Goal: Task Accomplishment & Management: Manage account settings

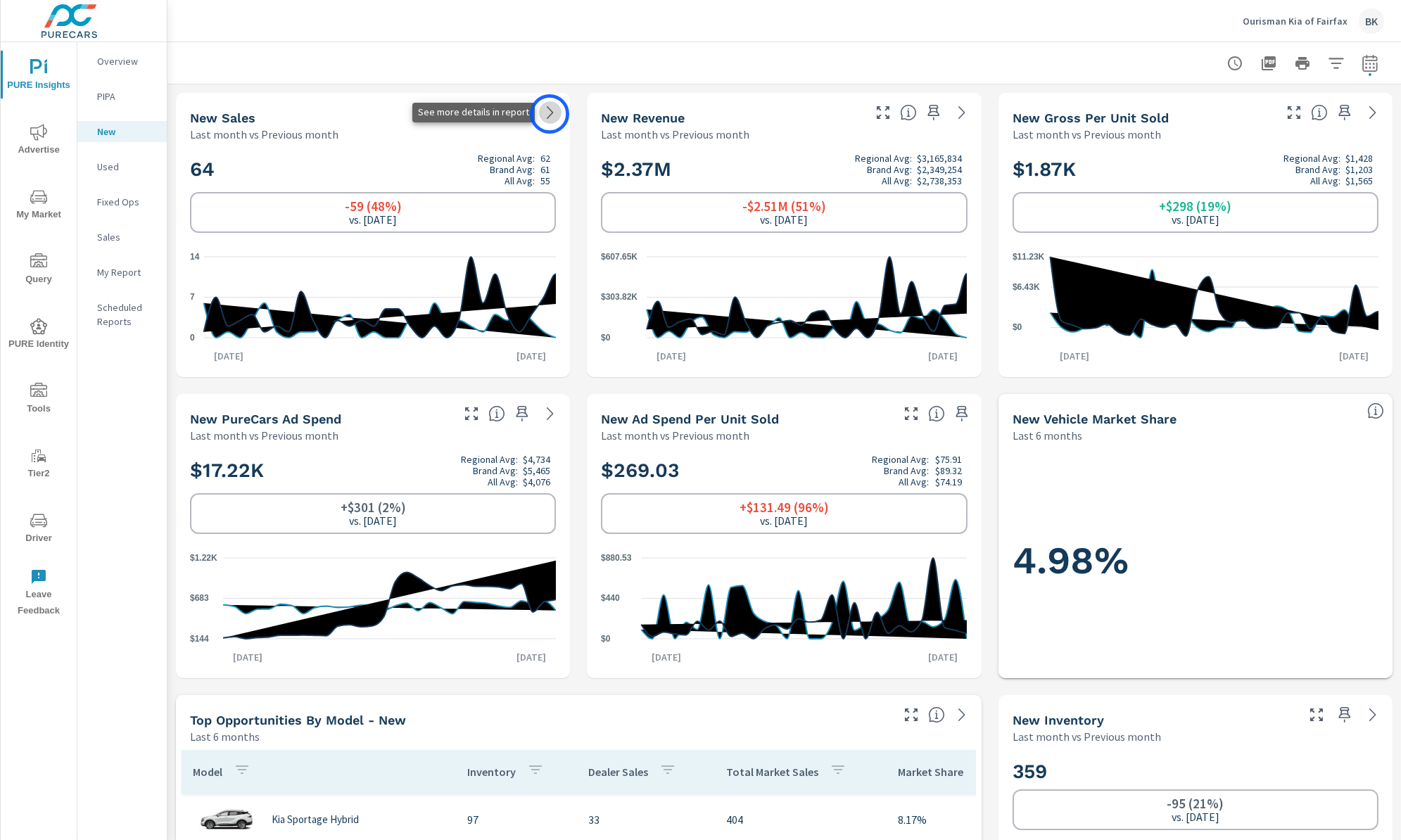
click at [549, 114] on icon at bounding box center [550, 112] width 17 height 17
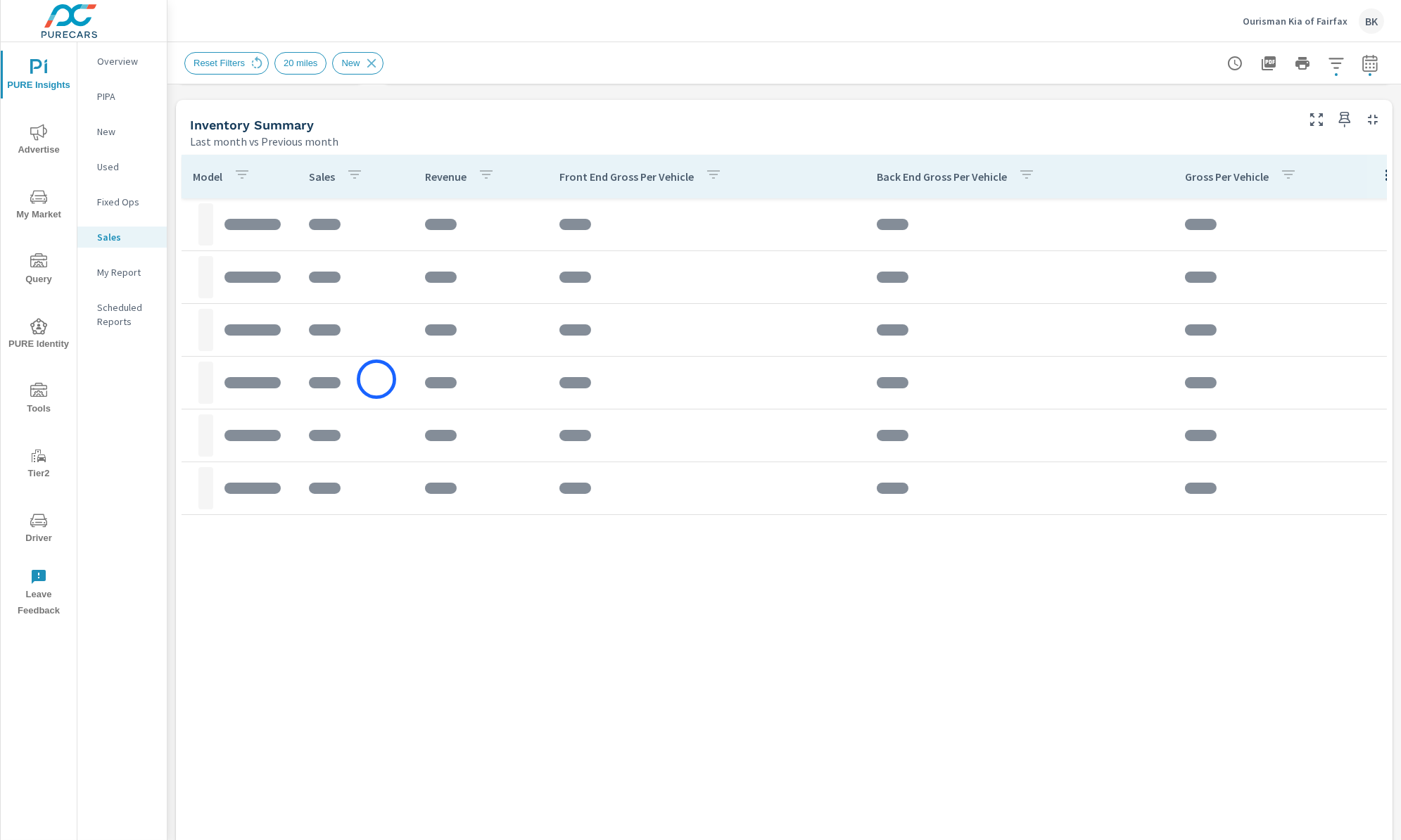
scroll to position [706, 0]
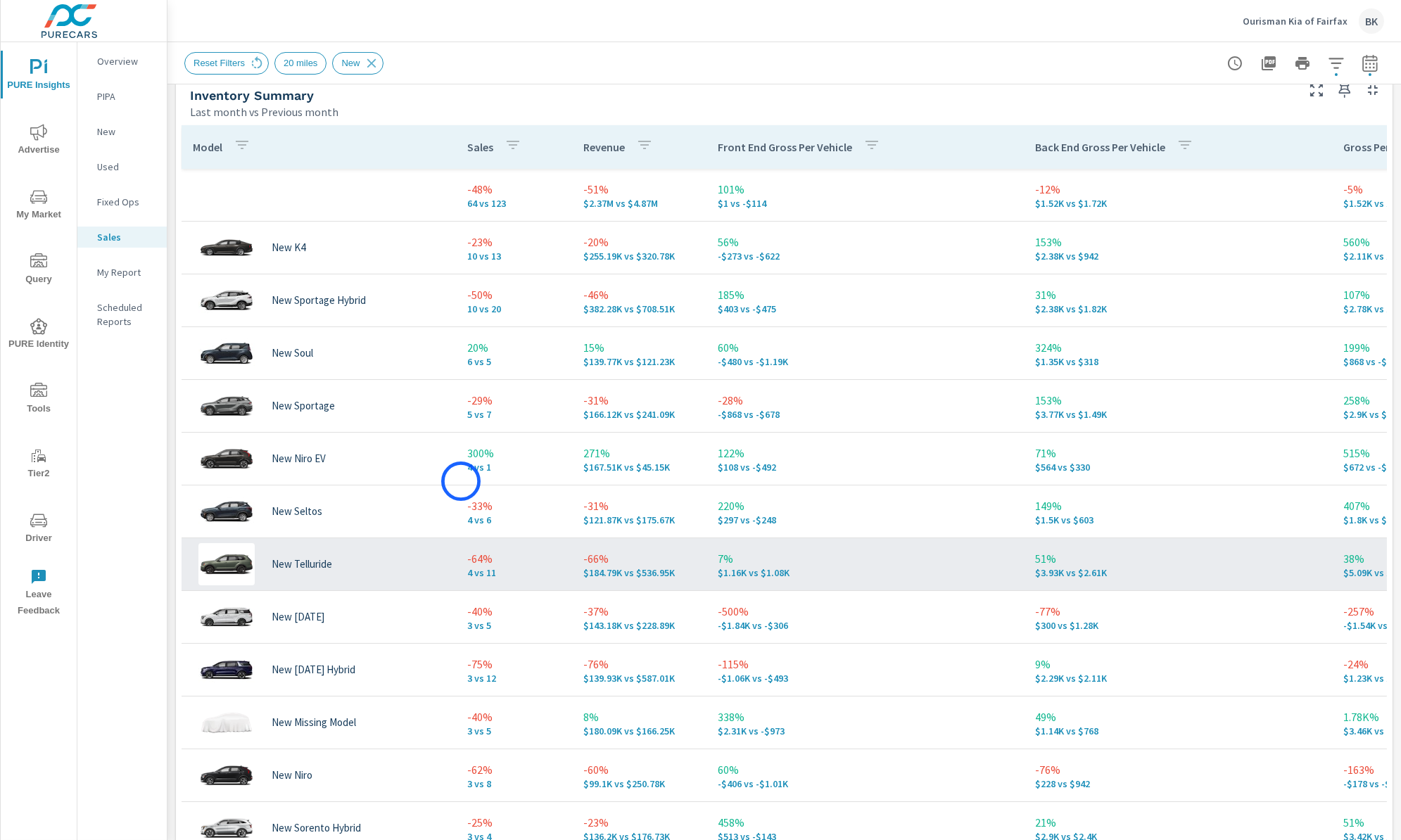
scroll to position [621, 0]
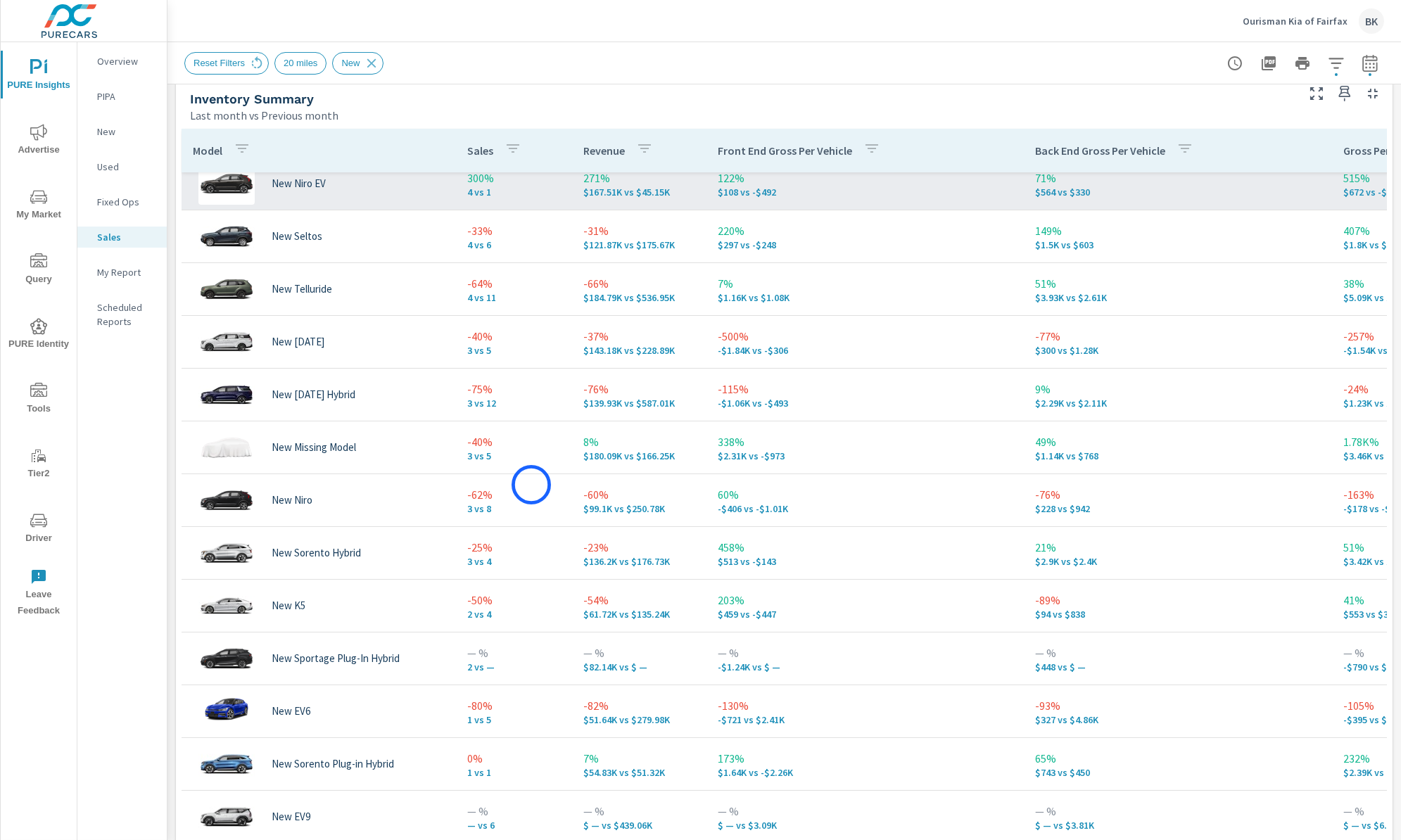
scroll to position [280, 0]
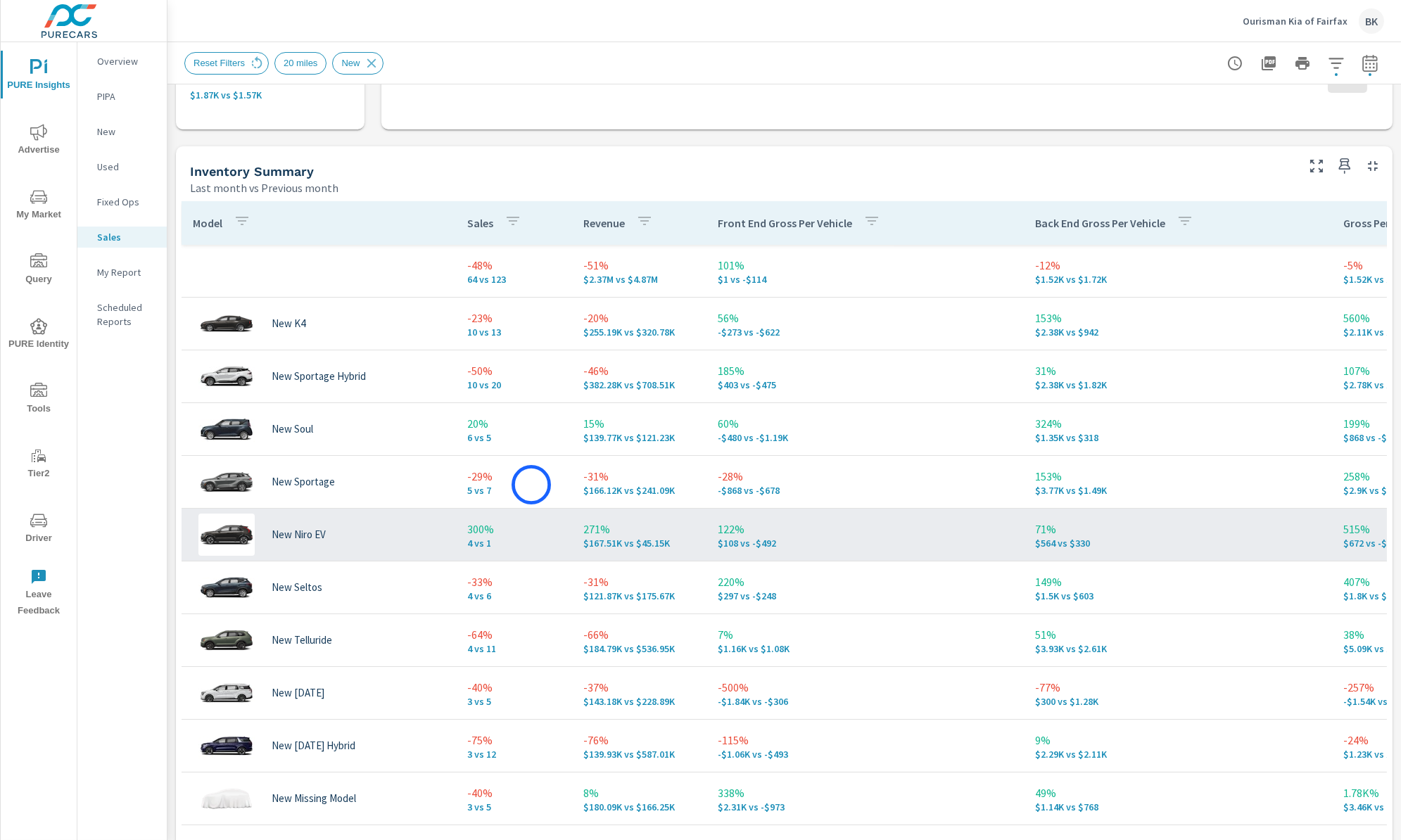
scroll to position [510, 0]
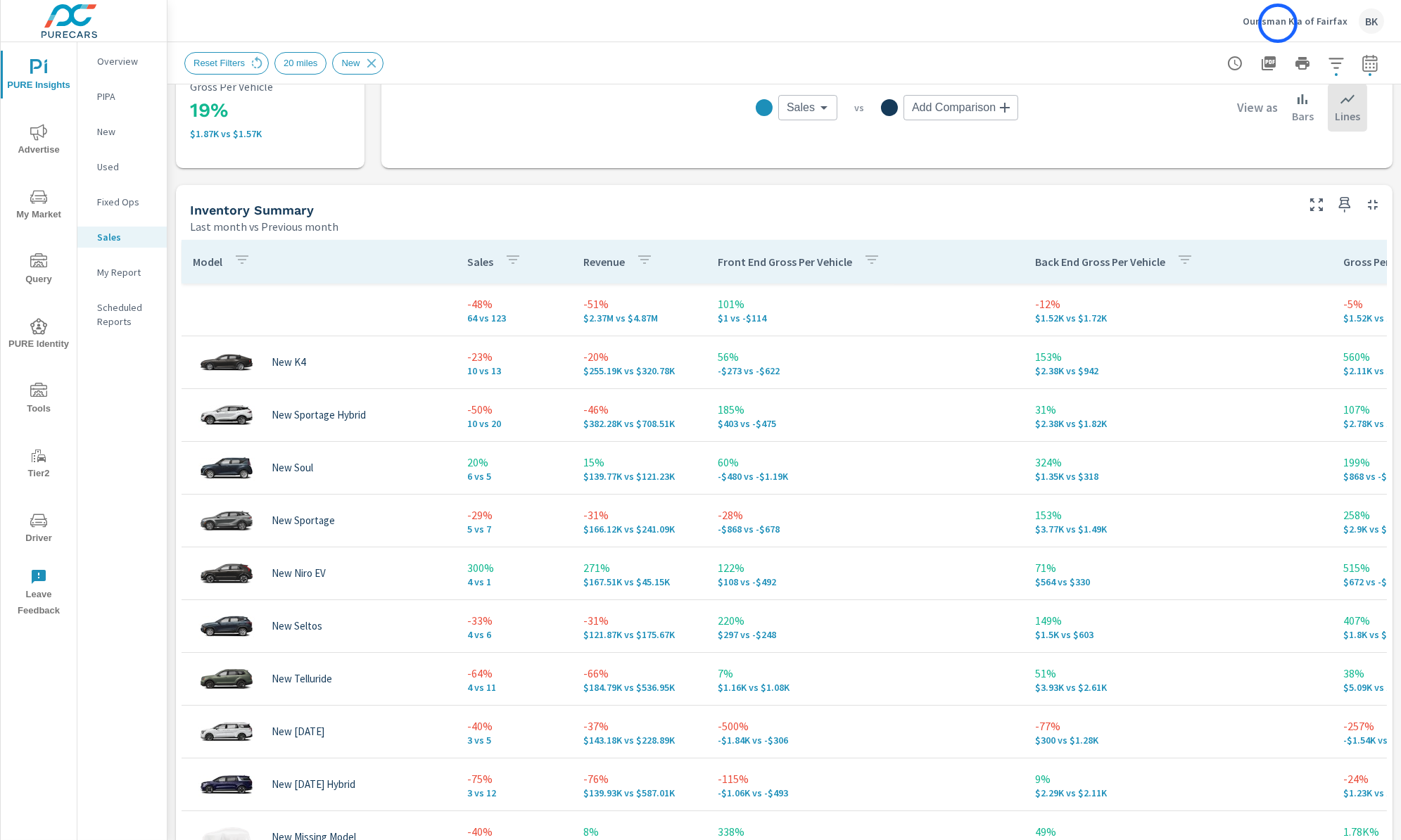
click at [1278, 22] on p "Ourisman Kia of Fairfax" at bounding box center [1295, 20] width 105 height 12
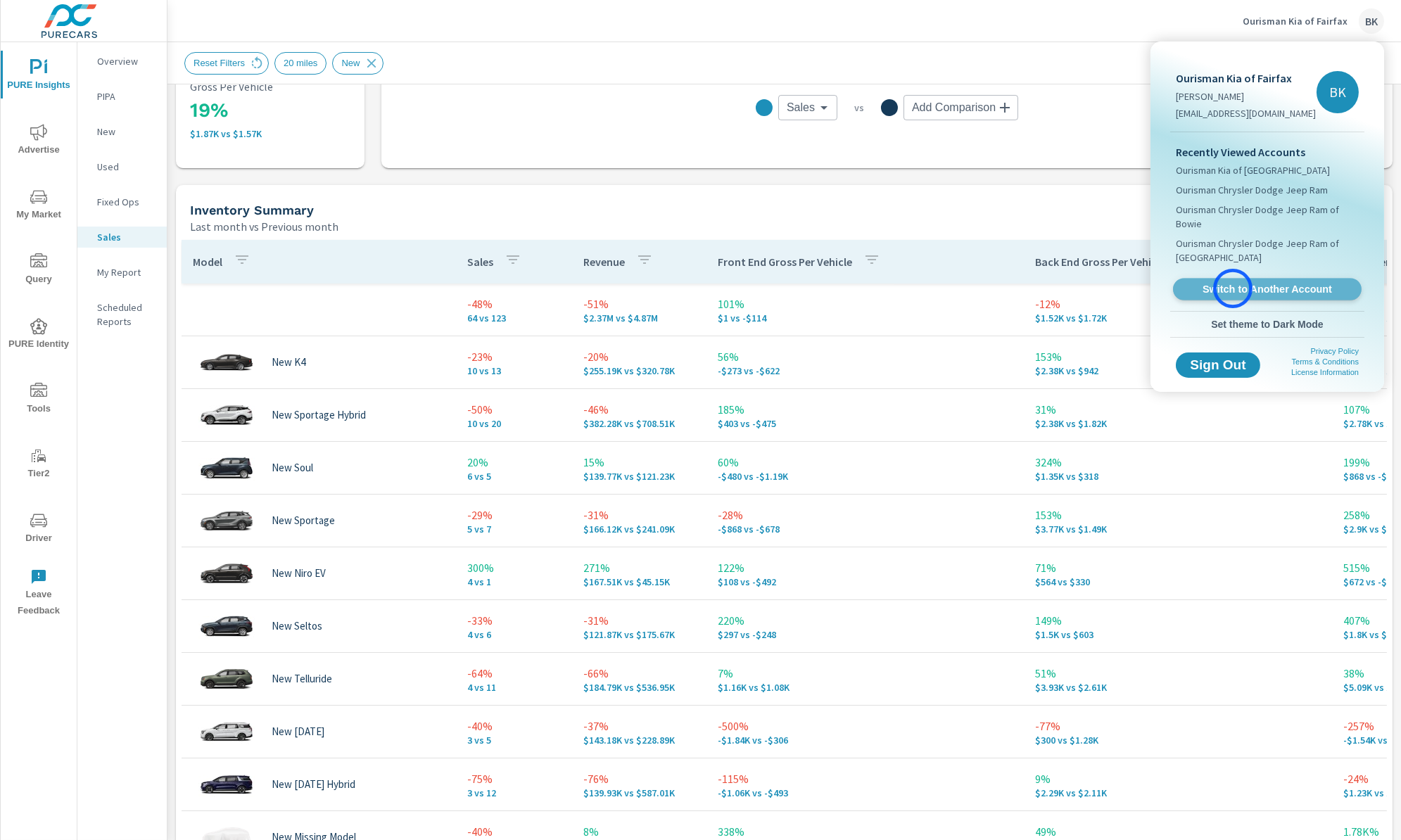
click at [1233, 288] on span "Switch to Another Account" at bounding box center [1267, 289] width 172 height 13
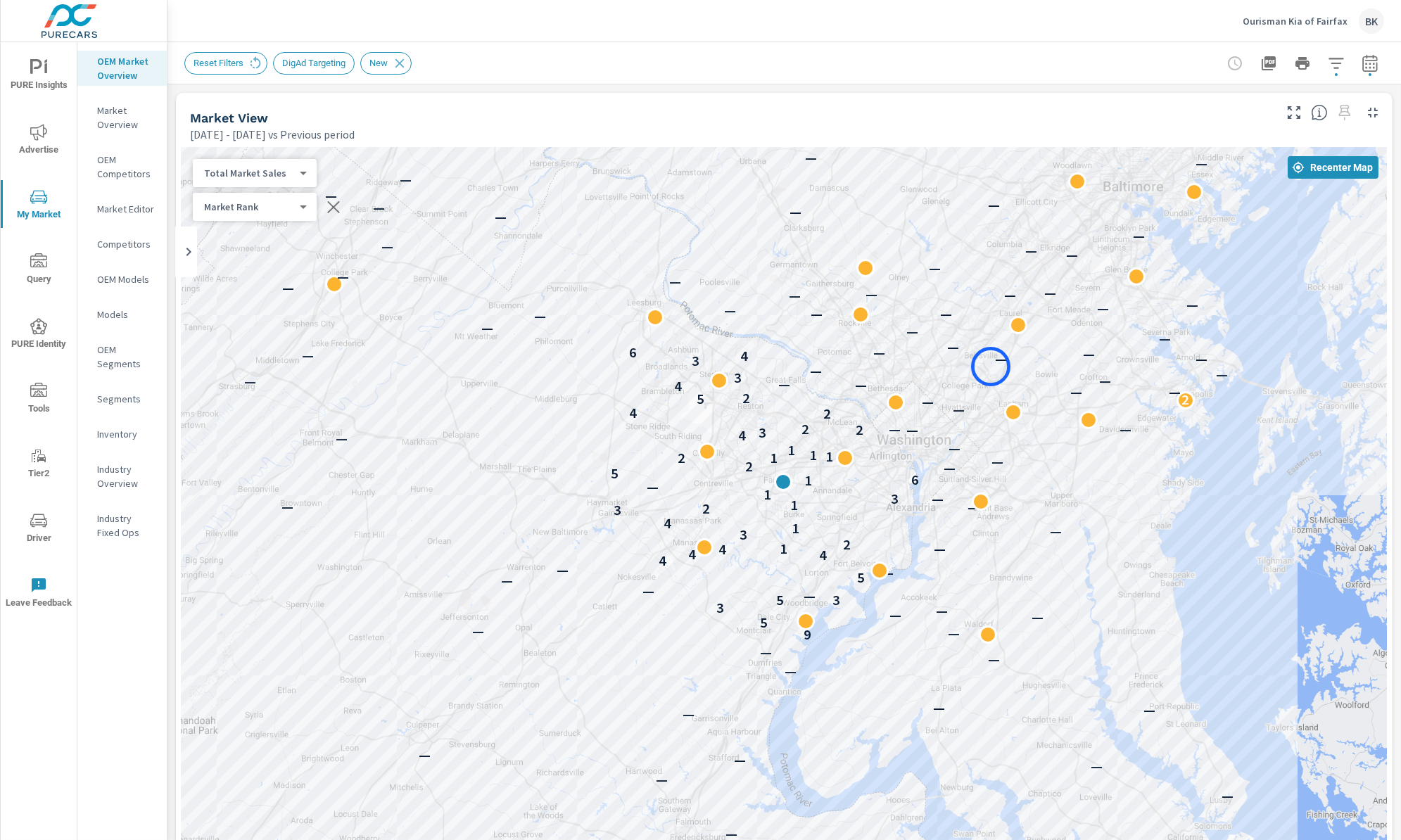
drag, startPoint x: 1002, startPoint y: 435, endPoint x: 991, endPoint y: 367, distance: 68.9
click at [991, 367] on div "— — — — — — — — — — — — — 4 — — — — — — — — — — — — — — 9 — — 5 — — — 3 5 3 — —…" at bounding box center [784, 538] width 1206 height 783
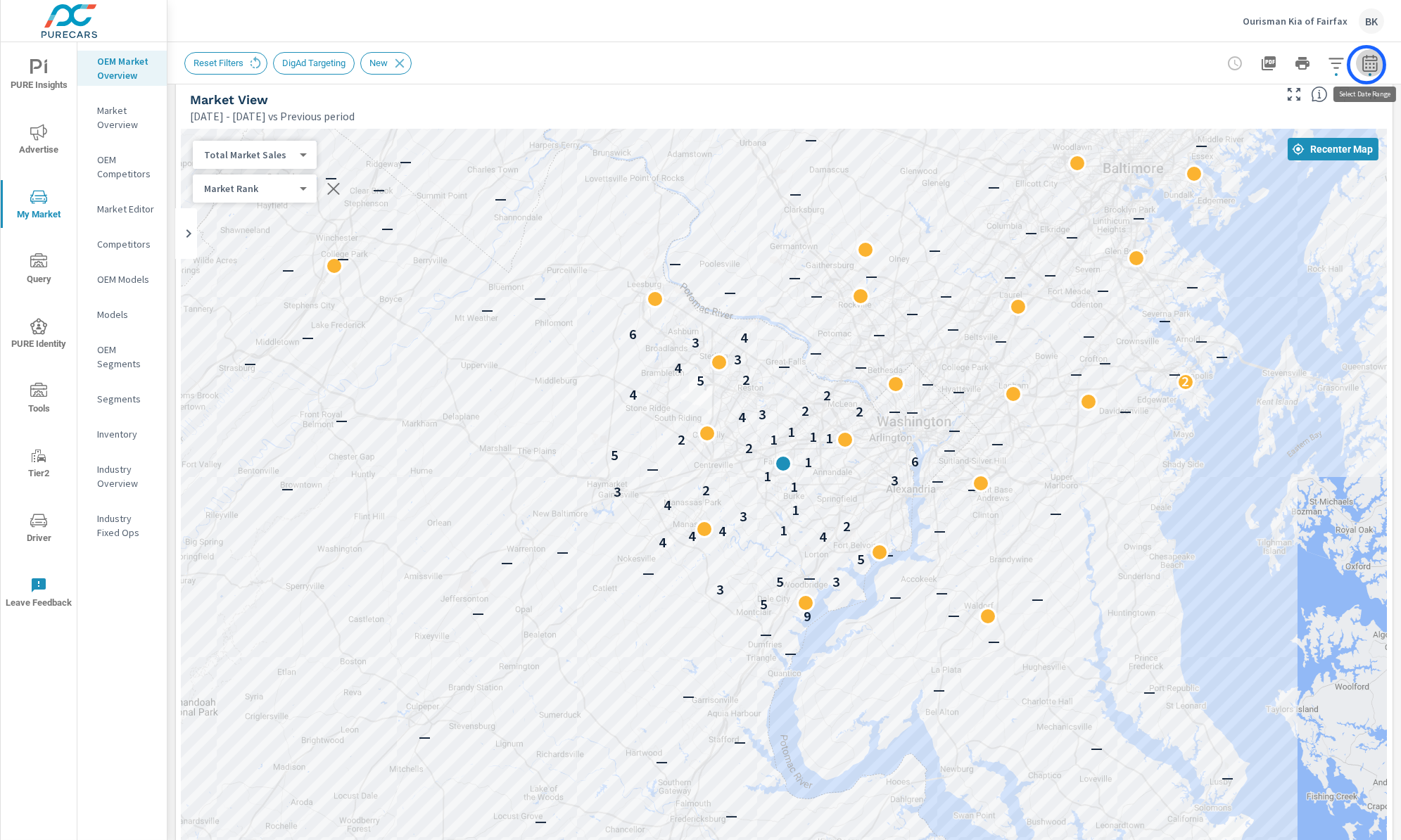
click at [1367, 65] on icon "button" at bounding box center [1370, 63] width 17 height 17
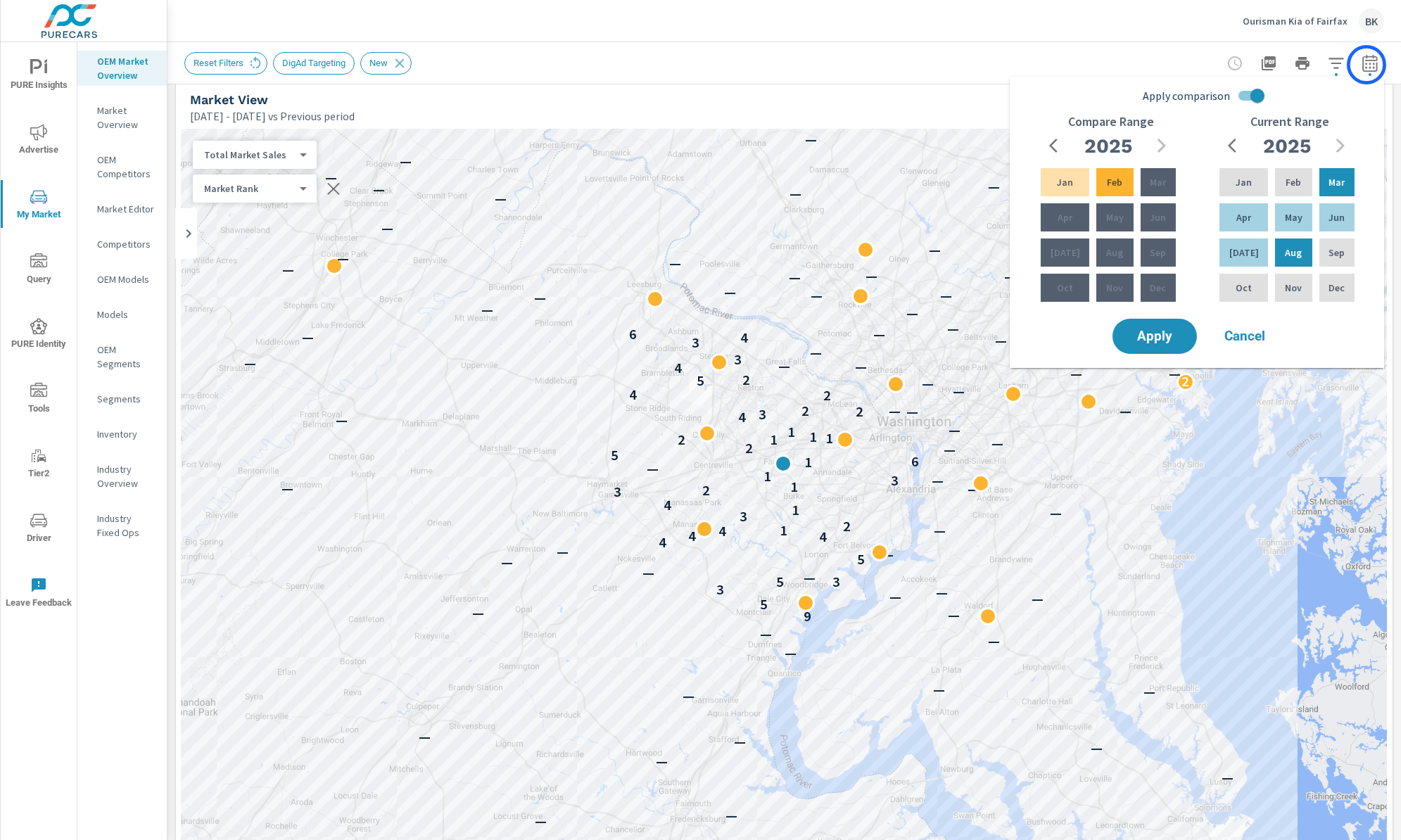
scroll to position [17, 0]
click at [1335, 62] on icon "button" at bounding box center [1336, 62] width 15 height 11
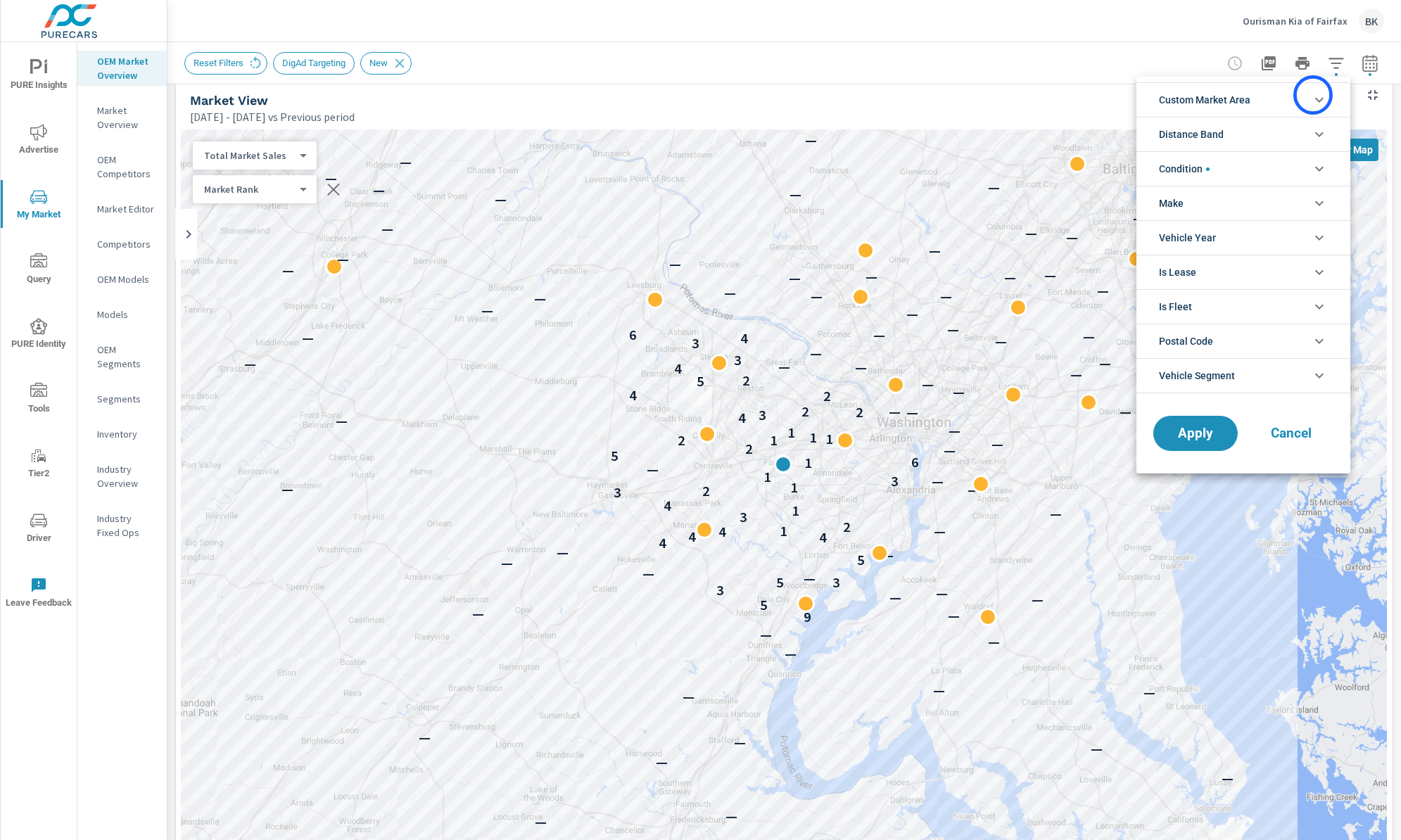
click at [1313, 95] on icon "filter options" at bounding box center [1319, 100] width 17 height 17
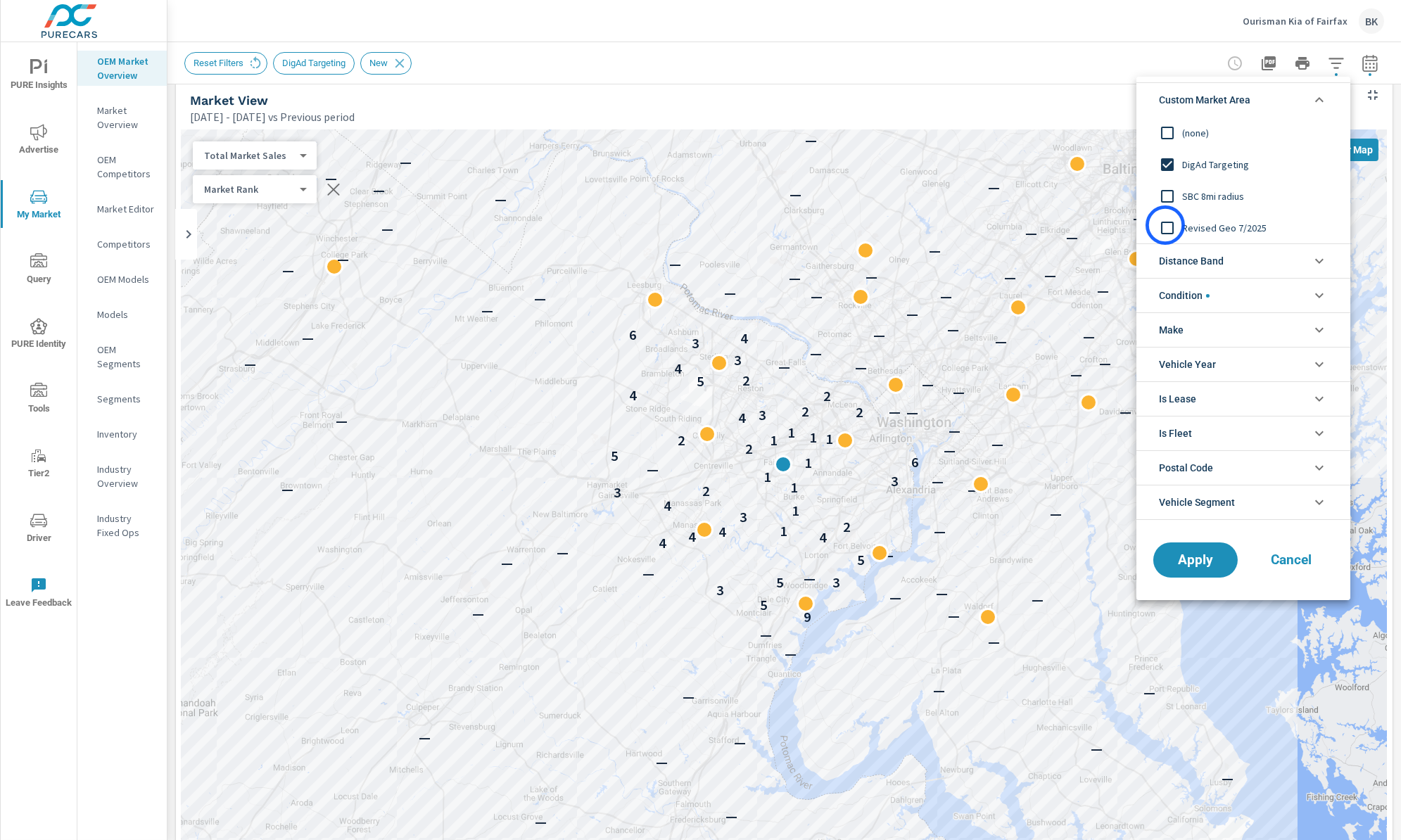
click at [1166, 226] on input "filter options" at bounding box center [1167, 227] width 30 height 30
click at [1175, 560] on span "Apply" at bounding box center [1195, 560] width 57 height 13
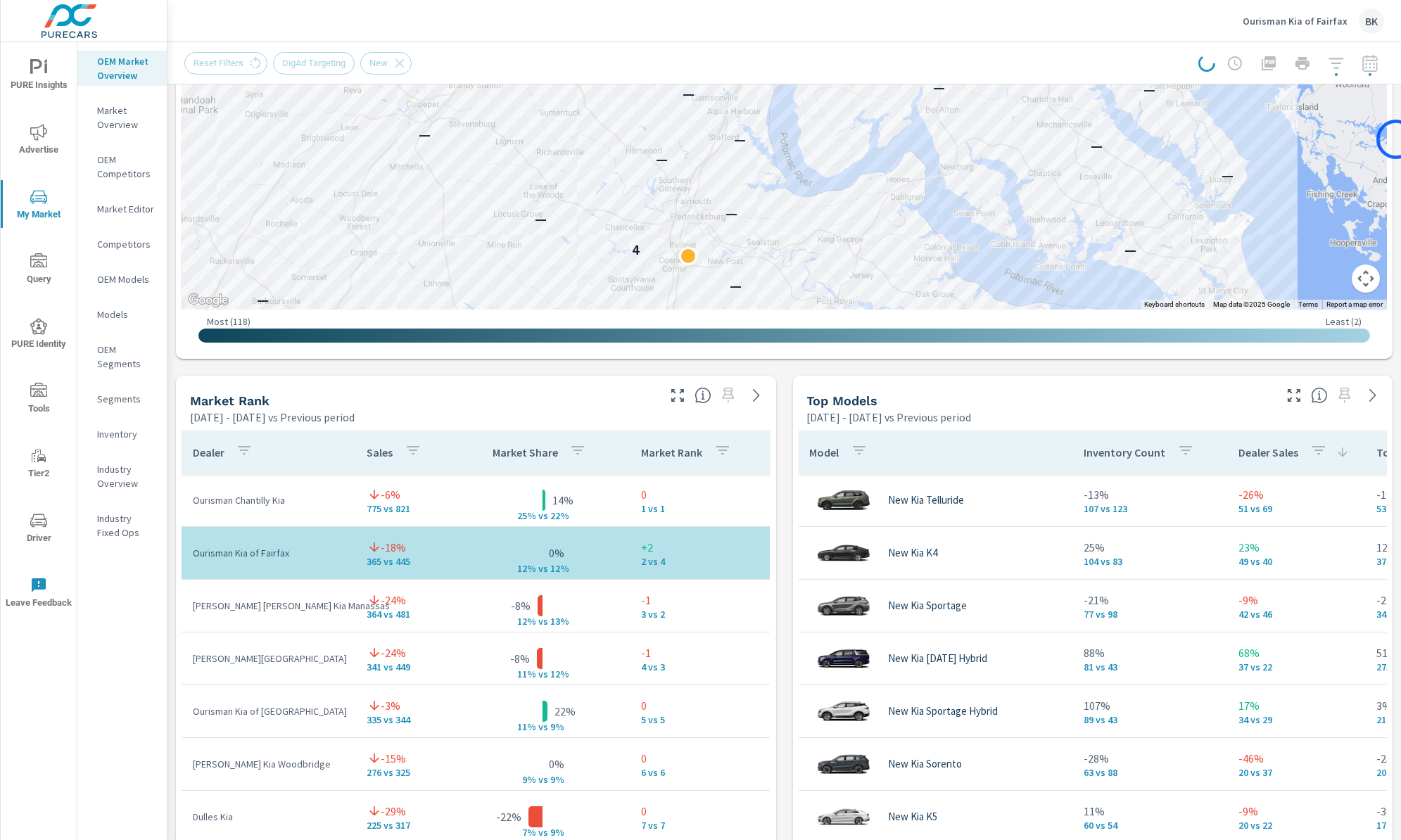
scroll to position [687, 0]
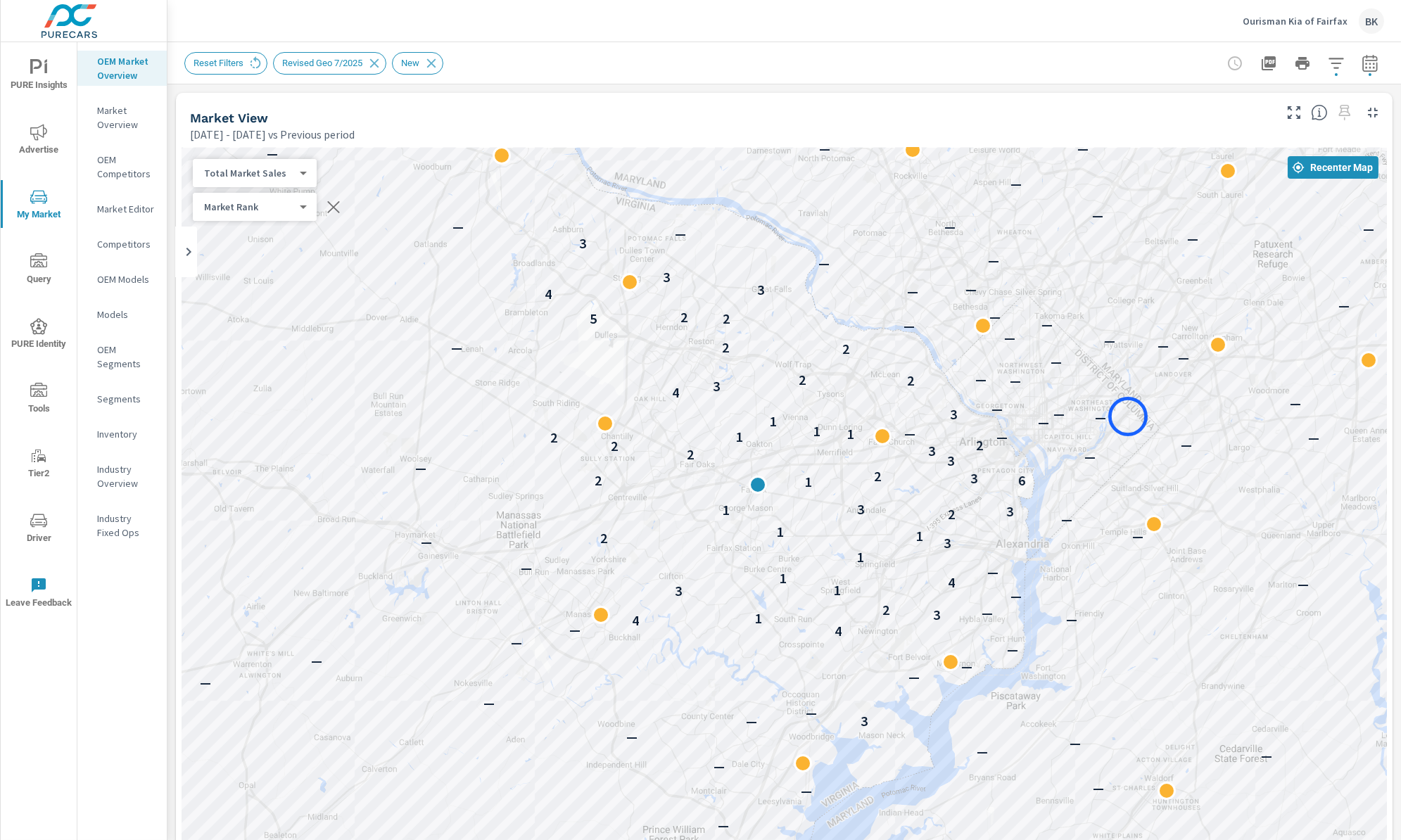
drag, startPoint x: 942, startPoint y: 446, endPoint x: 1128, endPoint y: 416, distance: 188.4
click at [1128, 416] on div "— — — — — — — — — — — — — — — — — — — — — — — — — 3 — — — — — — — — 4 — 4 — 1 3…" at bounding box center [784, 538] width 1206 height 783
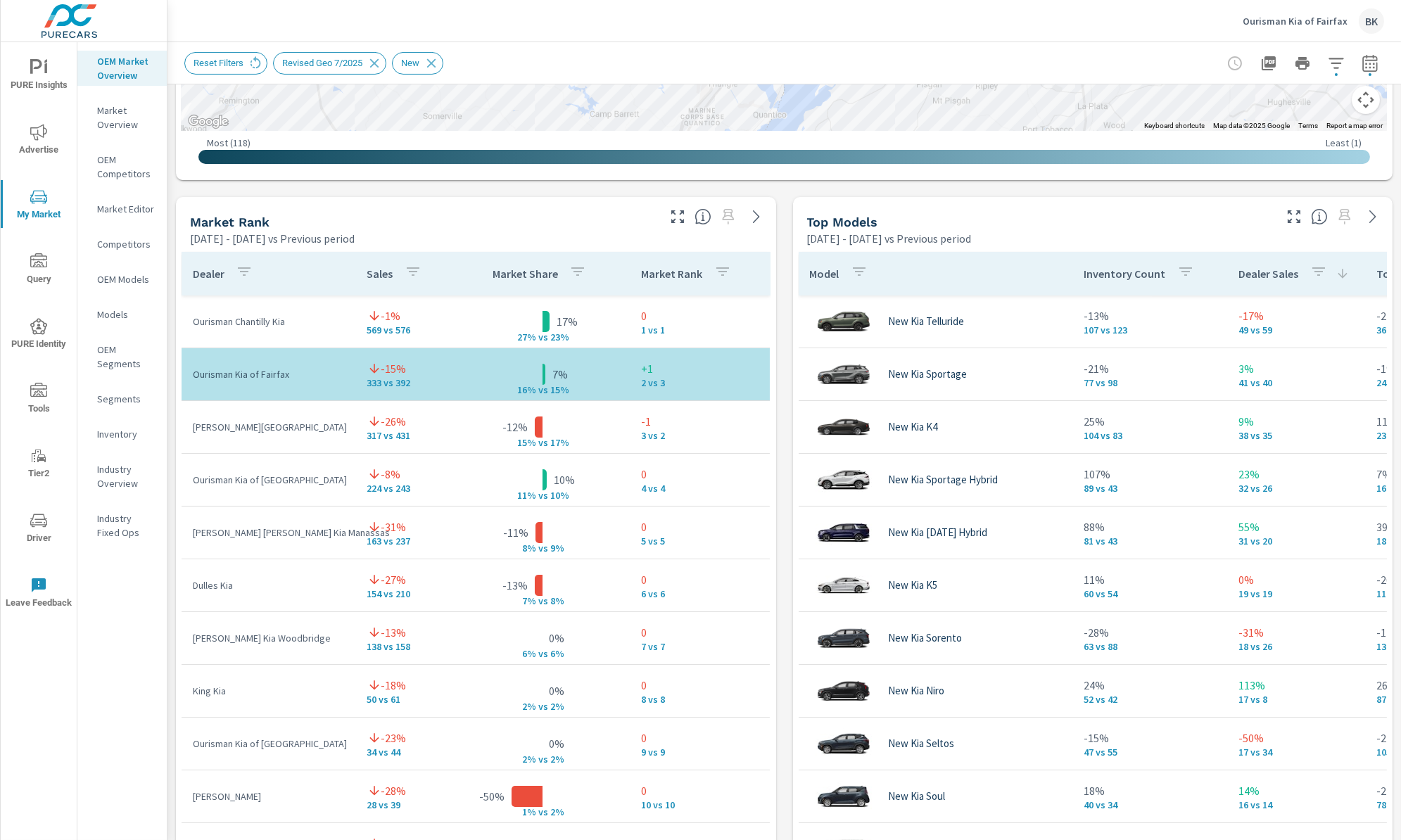
scroll to position [780, 0]
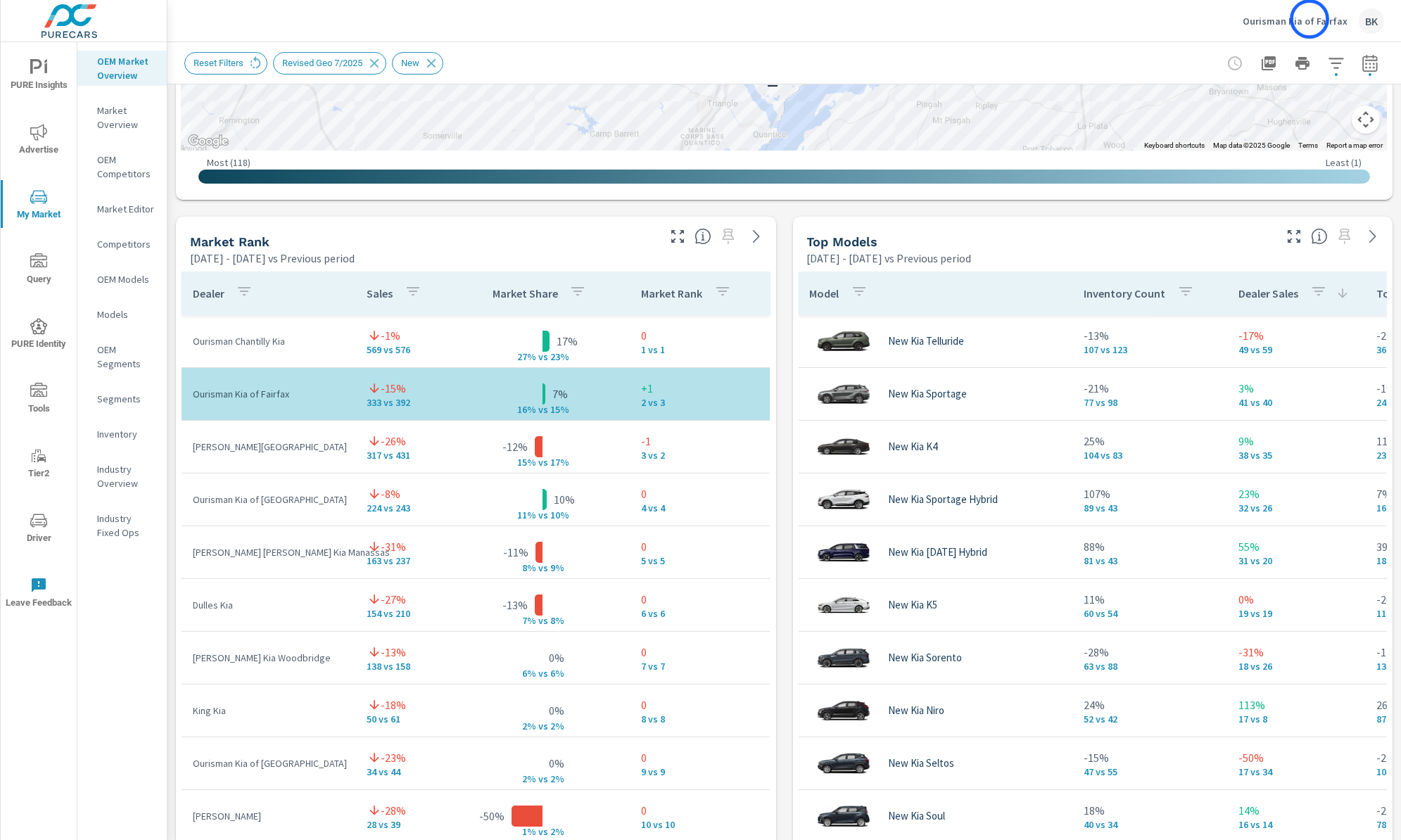
click at [1309, 19] on p "Ourisman Kia of Fairfax" at bounding box center [1295, 20] width 105 height 12
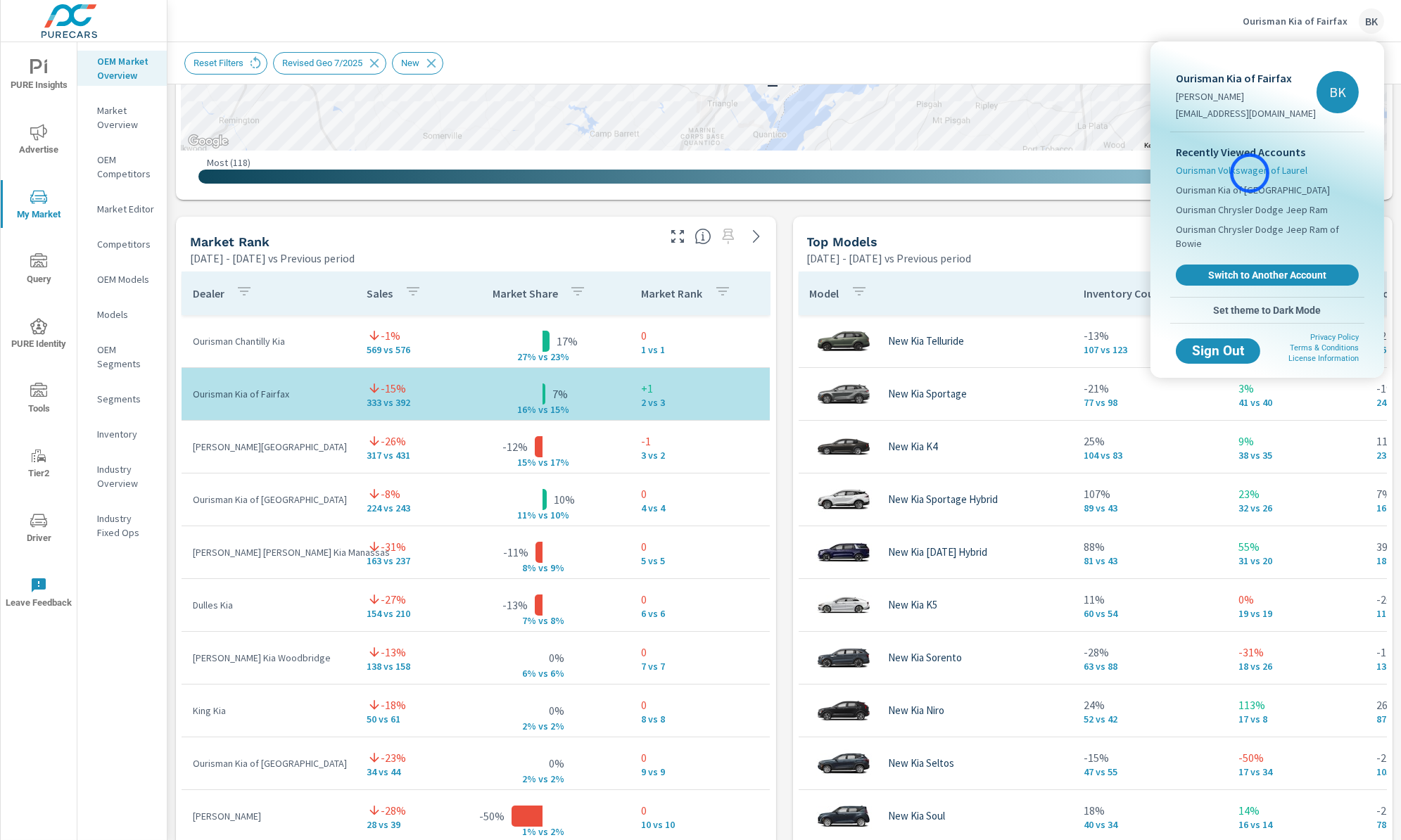
click at [1250, 173] on span "Ourisman Volkswagen of Laurel" at bounding box center [1241, 170] width 132 height 14
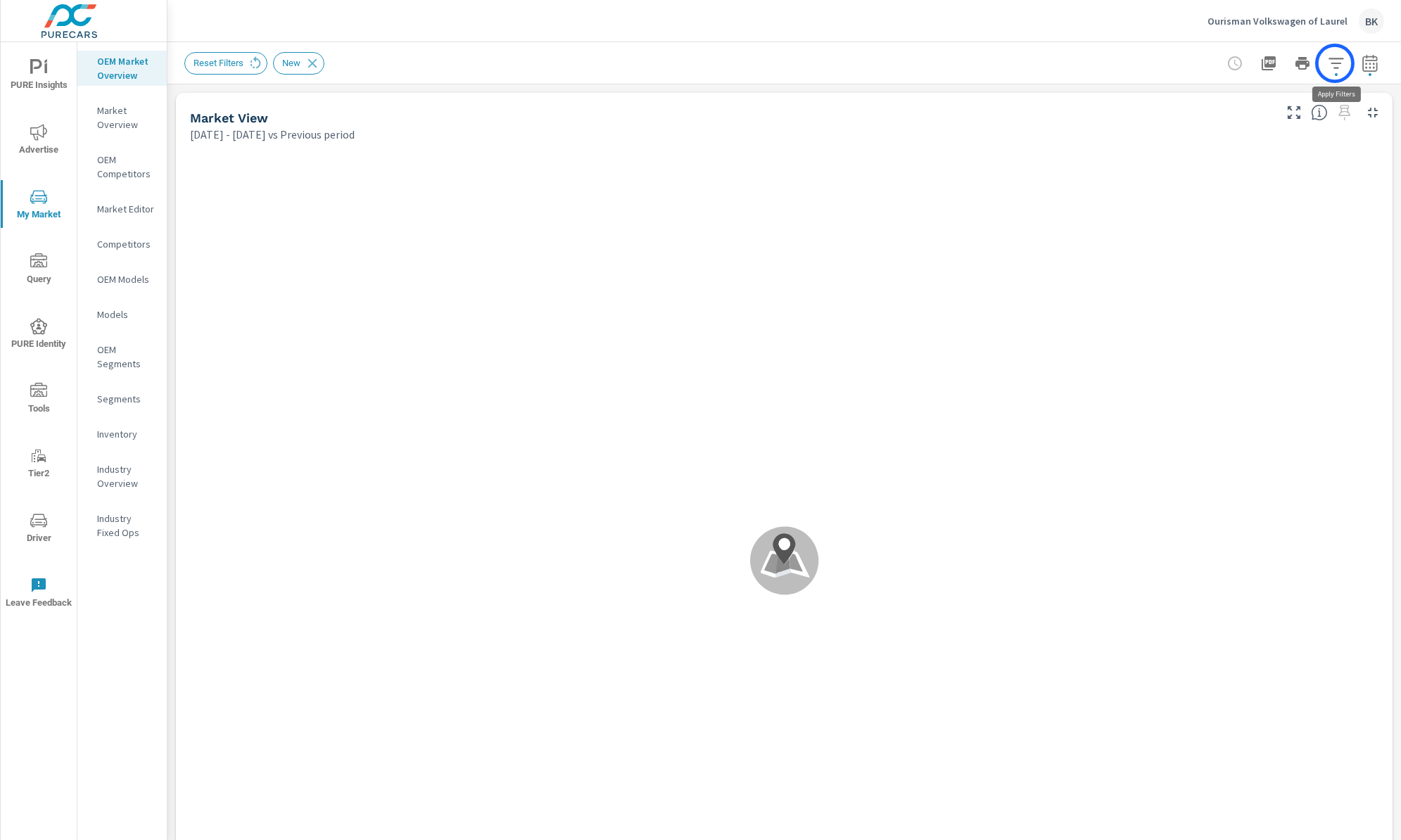
click at [1335, 63] on icon "button" at bounding box center [1336, 63] width 17 height 17
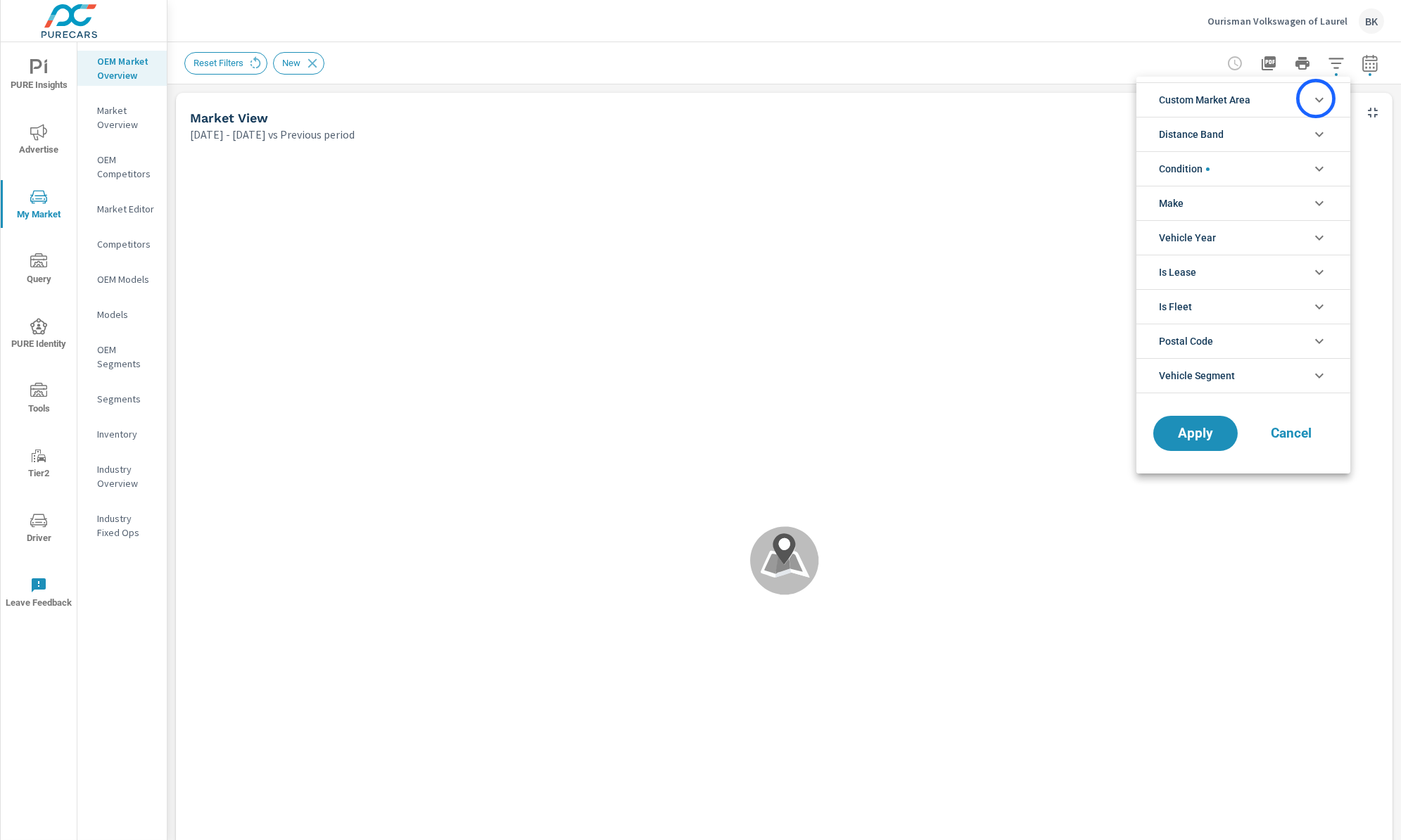
click at [1316, 99] on icon "filter options" at bounding box center [1320, 100] width 9 height 5
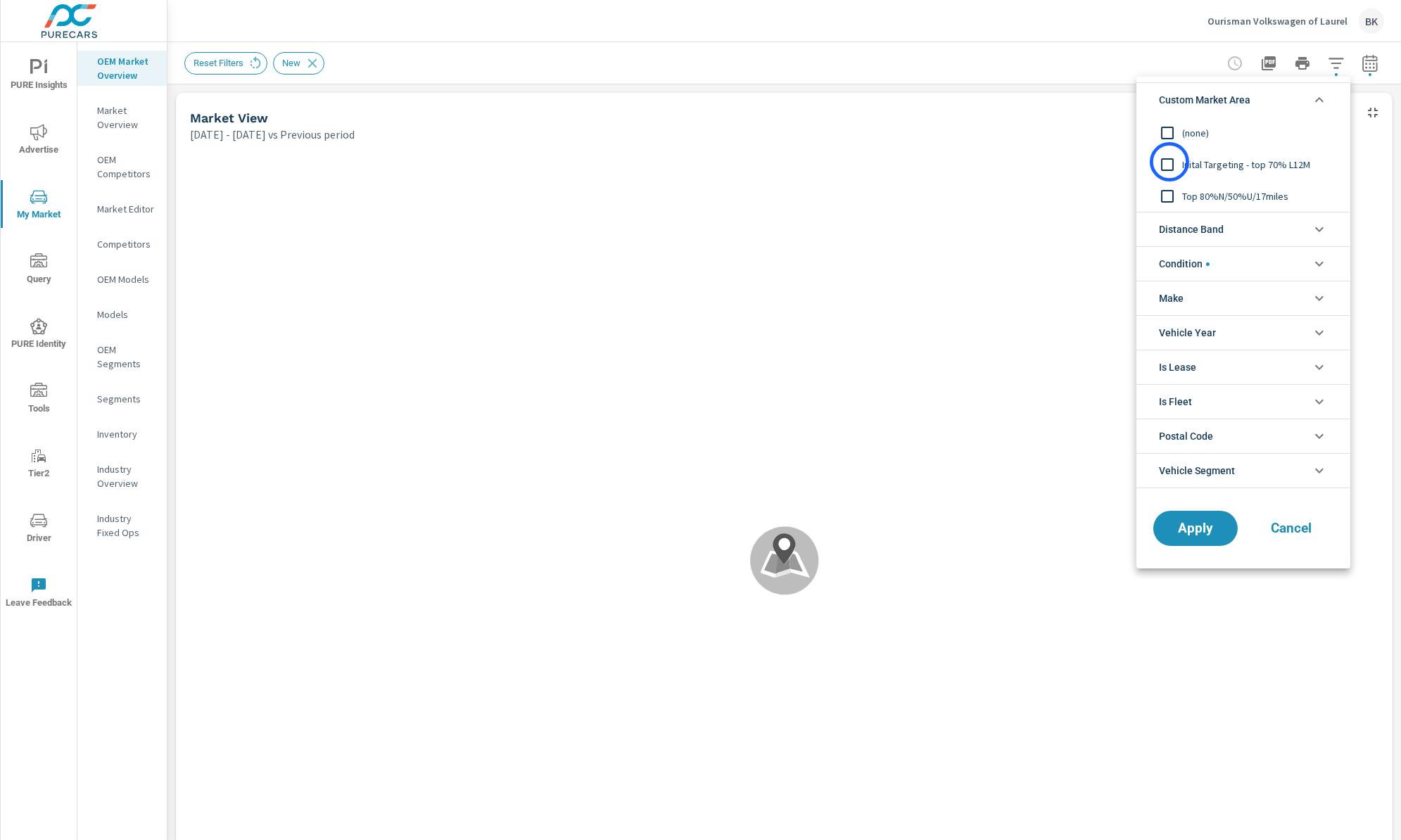
click at [1170, 162] on input "filter options" at bounding box center [1167, 164] width 30 height 30
click at [1182, 526] on span "Apply" at bounding box center [1195, 529] width 57 height 13
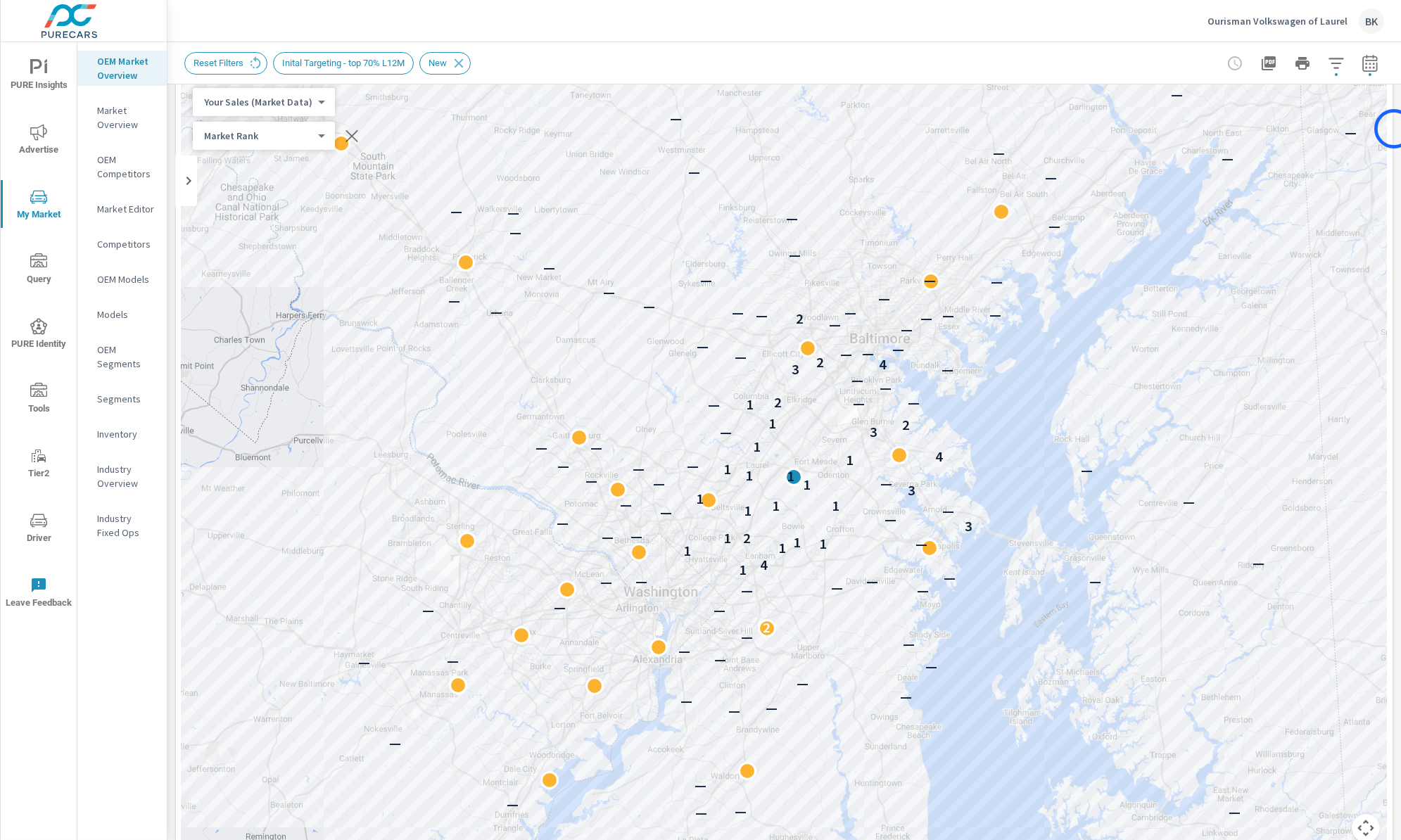
scroll to position [118, 0]
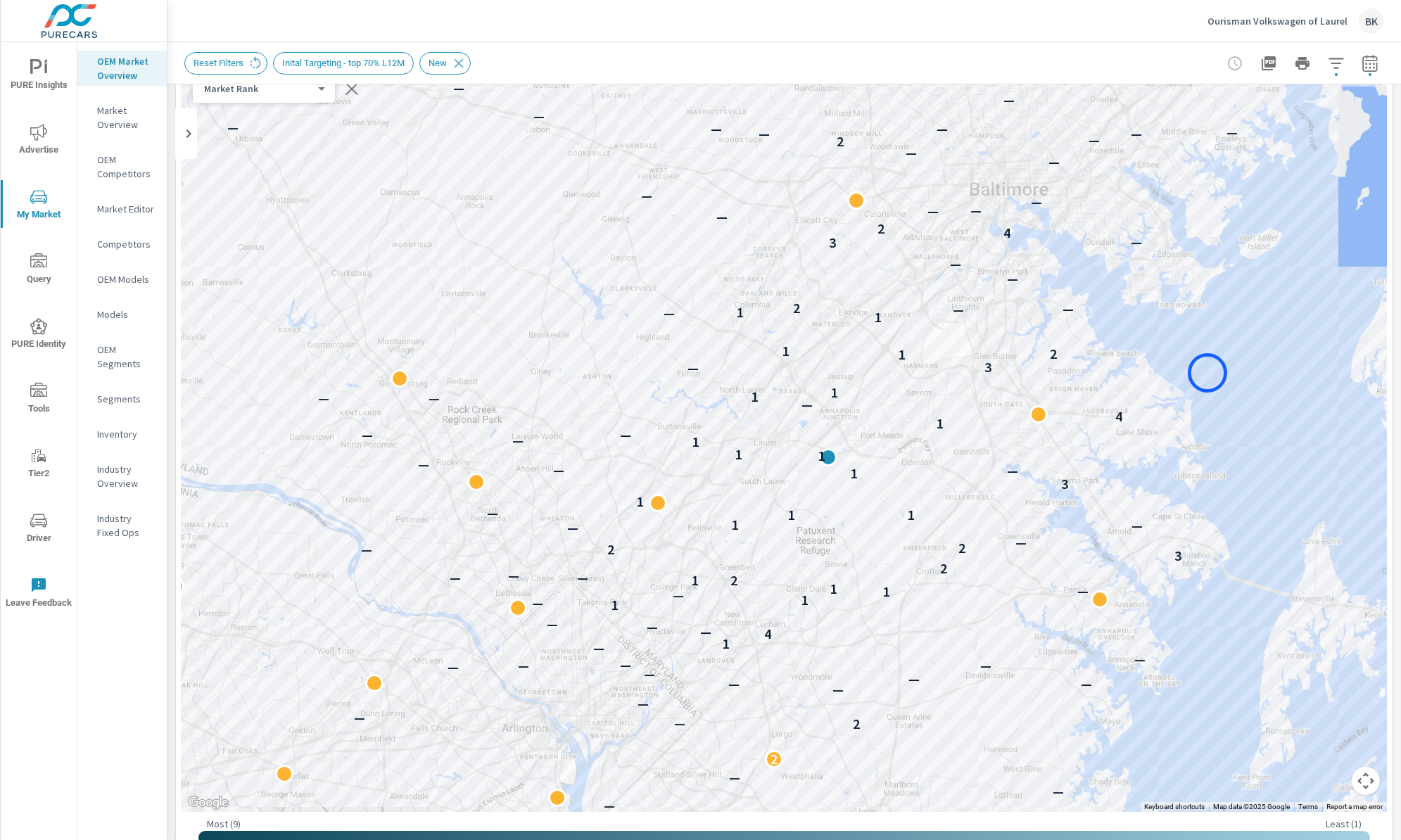
drag, startPoint x: 1107, startPoint y: 402, endPoint x: 1208, endPoint y: 373, distance: 105.1
click at [1208, 373] on div "— — — — — — — — — — — — — — — — — — — — 2 — 2 — — — — — — — — — — — — — — — 1 4…" at bounding box center [784, 421] width 1206 height 783
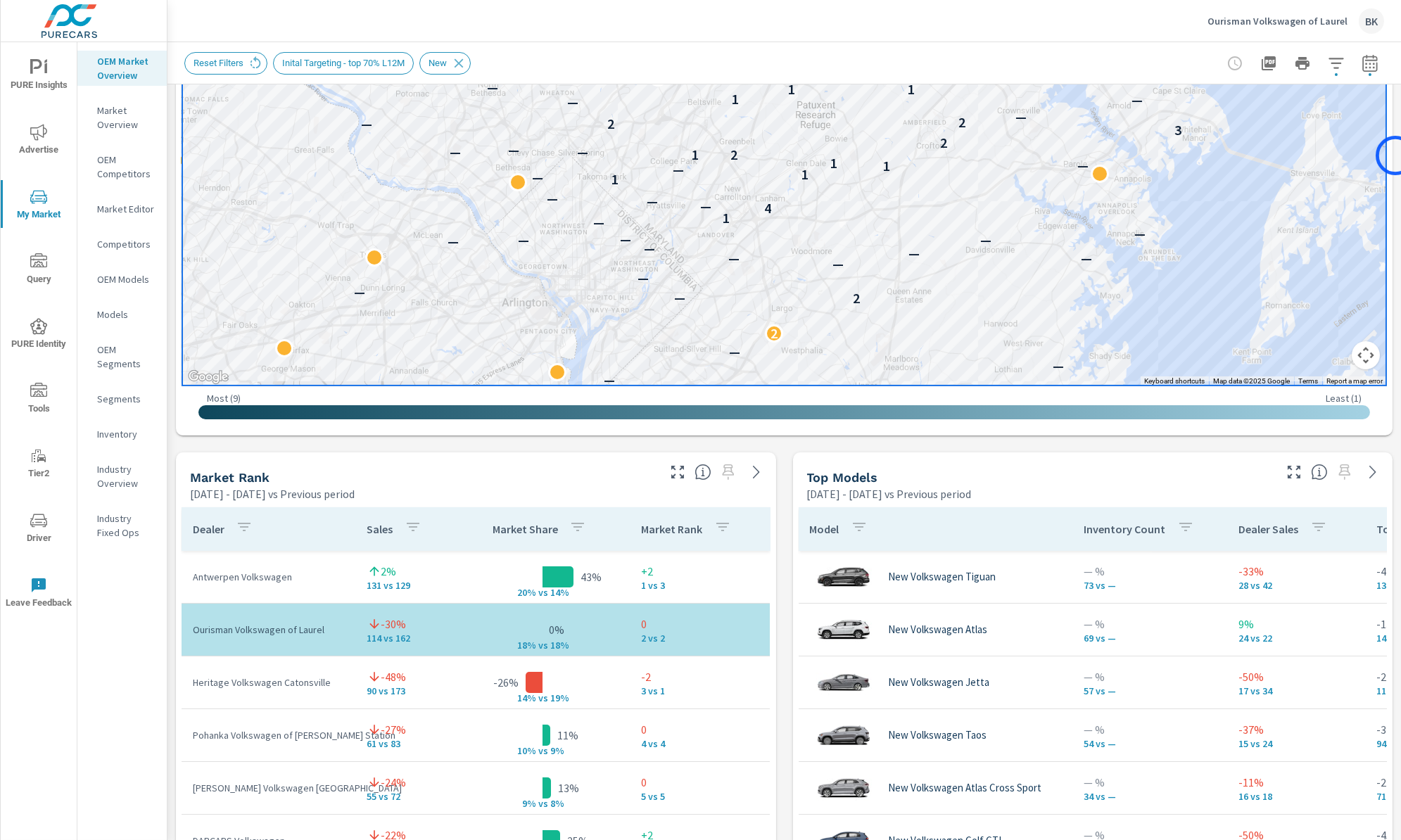
scroll to position [432, 0]
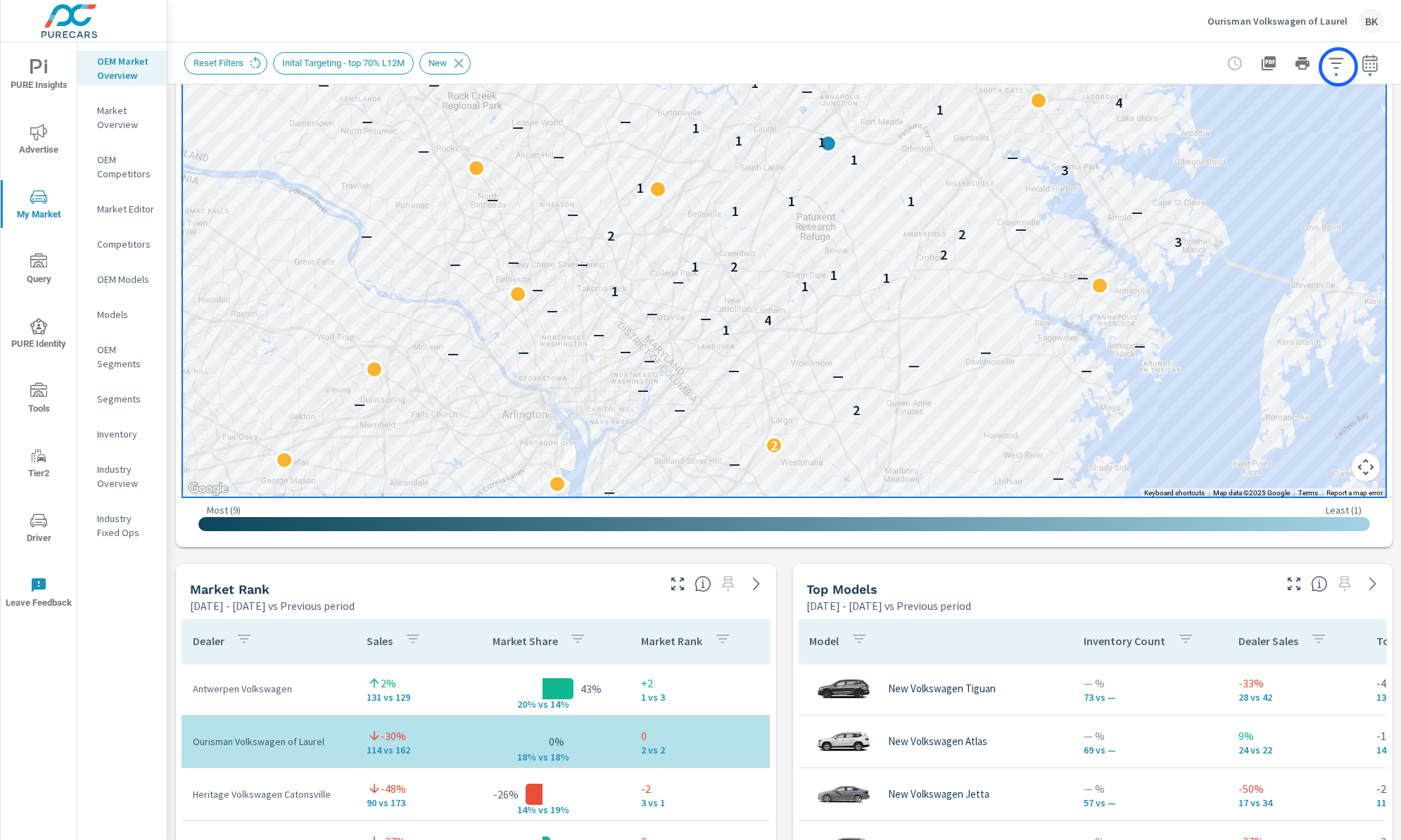
click at [1338, 67] on icon "button" at bounding box center [1336, 62] width 15 height 11
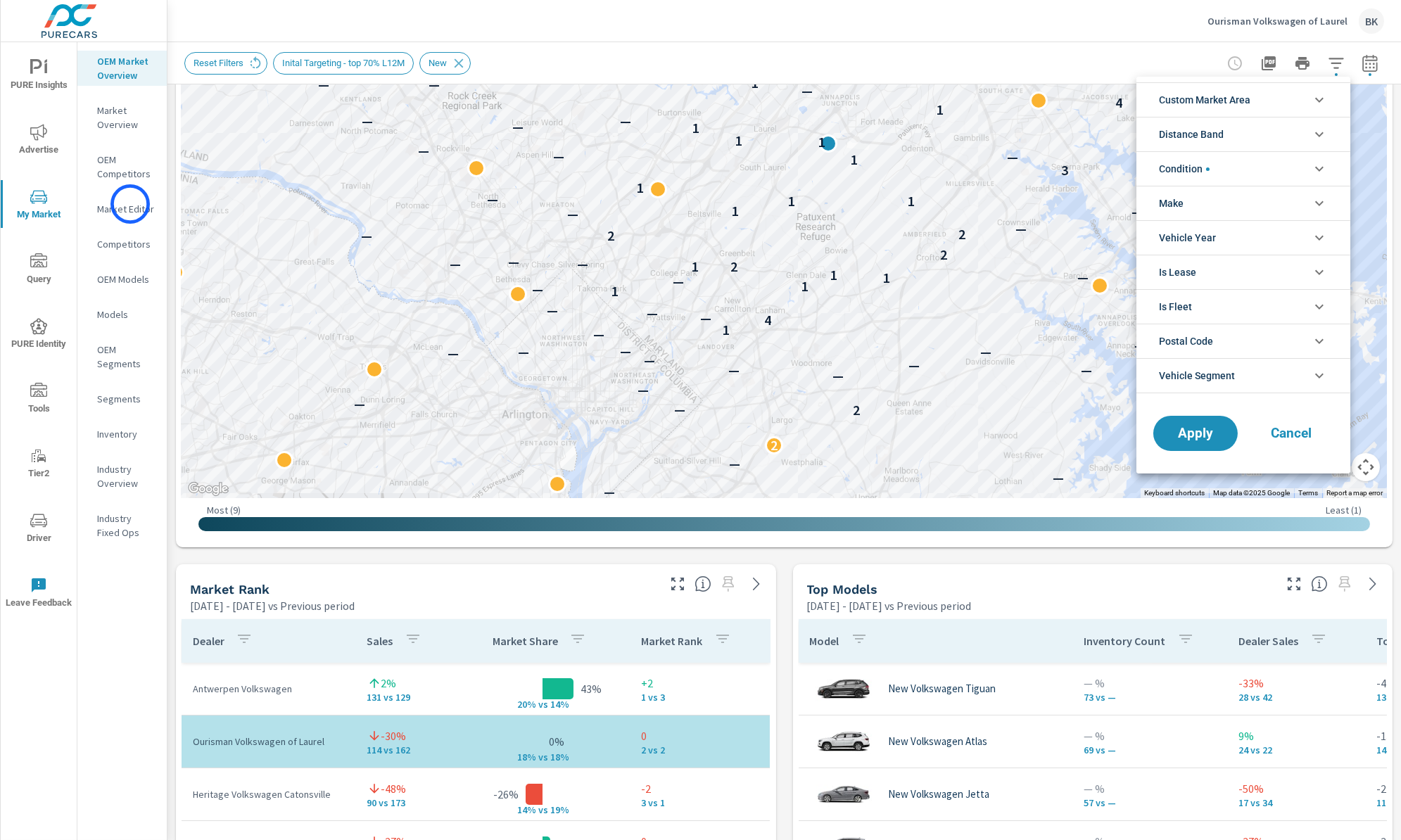
click at [130, 204] on div at bounding box center [700, 420] width 1401 height 840
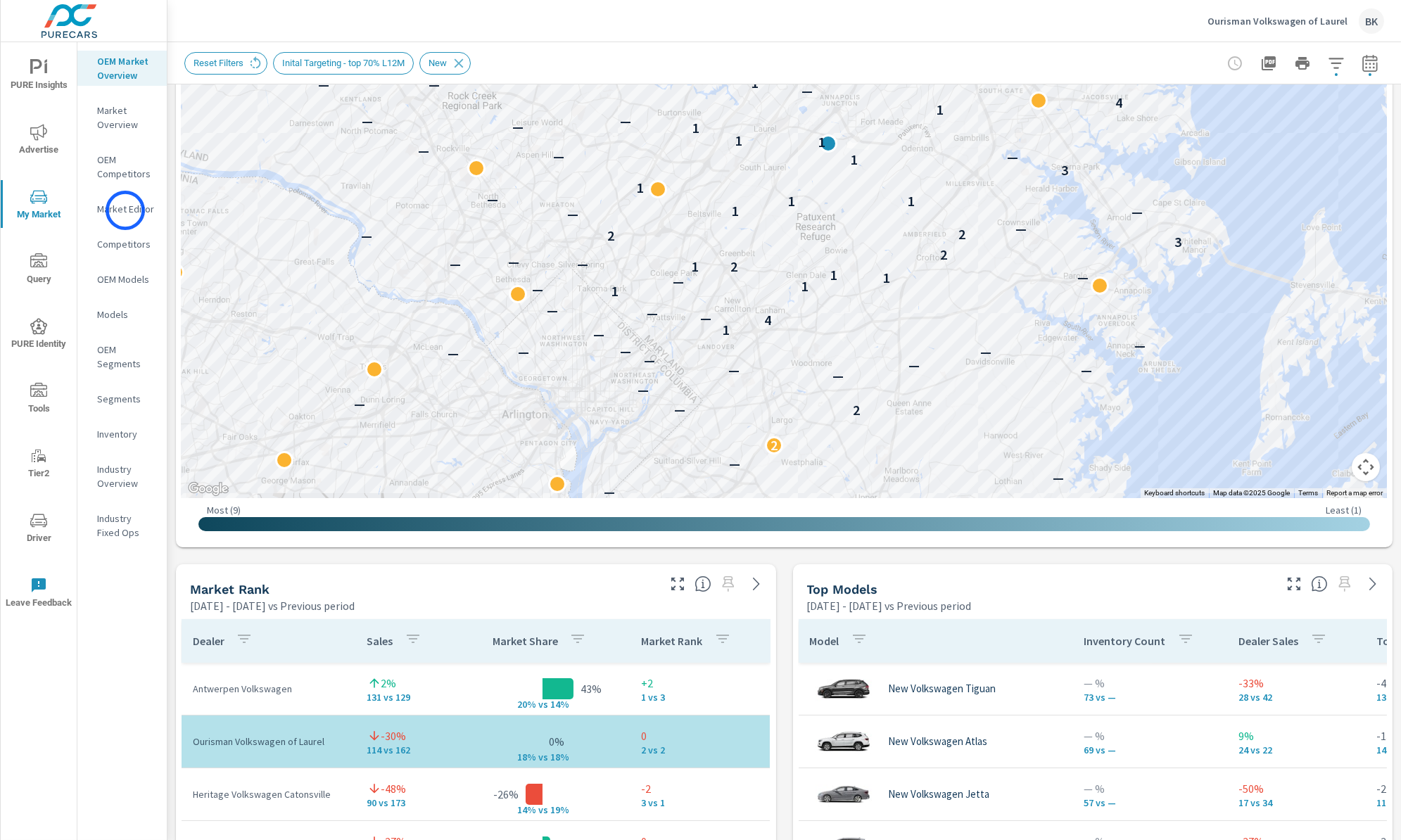
click at [125, 211] on p "Market Editor" at bounding box center [126, 209] width 58 height 14
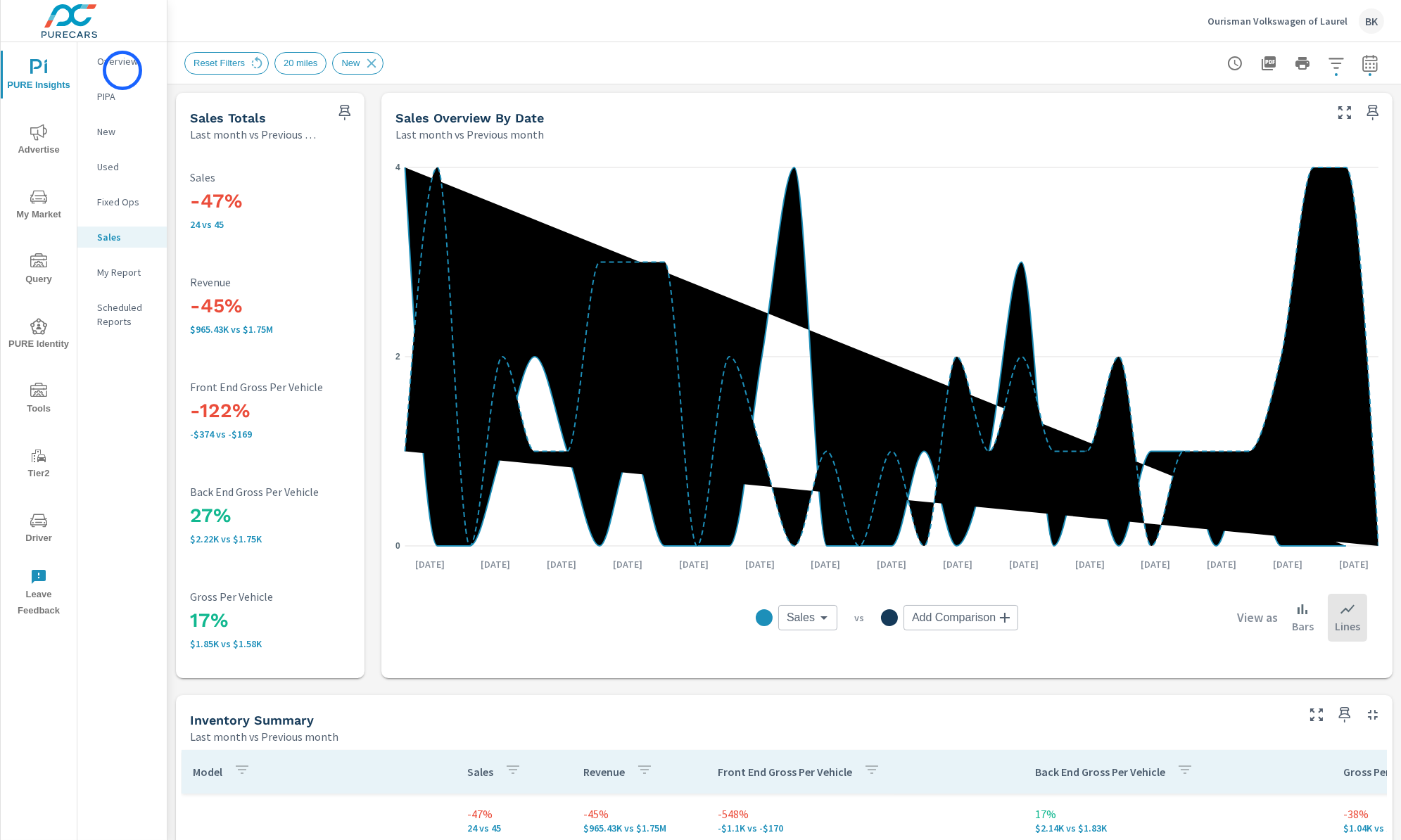
click at [123, 70] on div "Overview" at bounding box center [122, 61] width 89 height 21
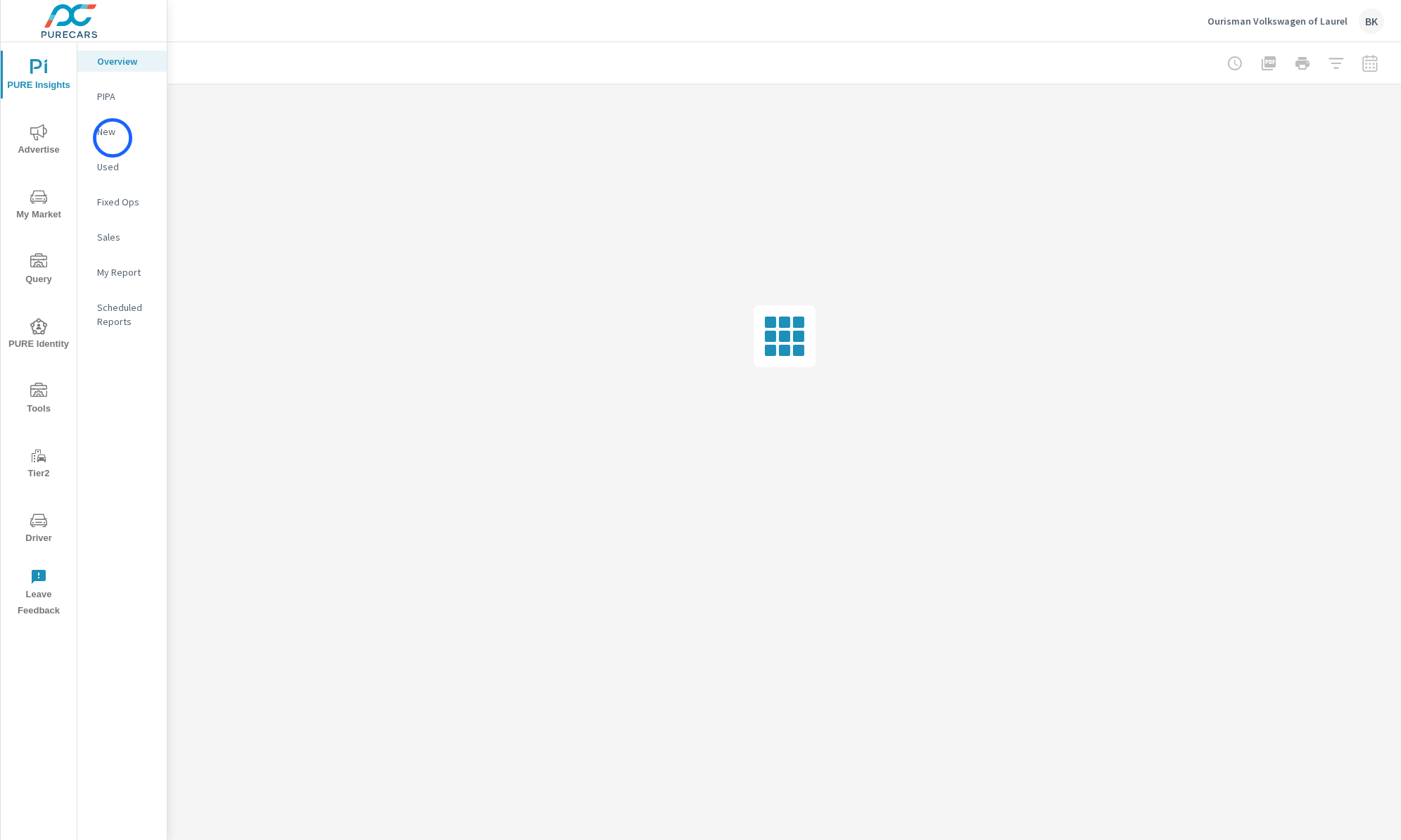
click at [113, 138] on p "New" at bounding box center [126, 131] width 58 height 14
click at [126, 58] on p "Overview" at bounding box center [126, 61] width 58 height 14
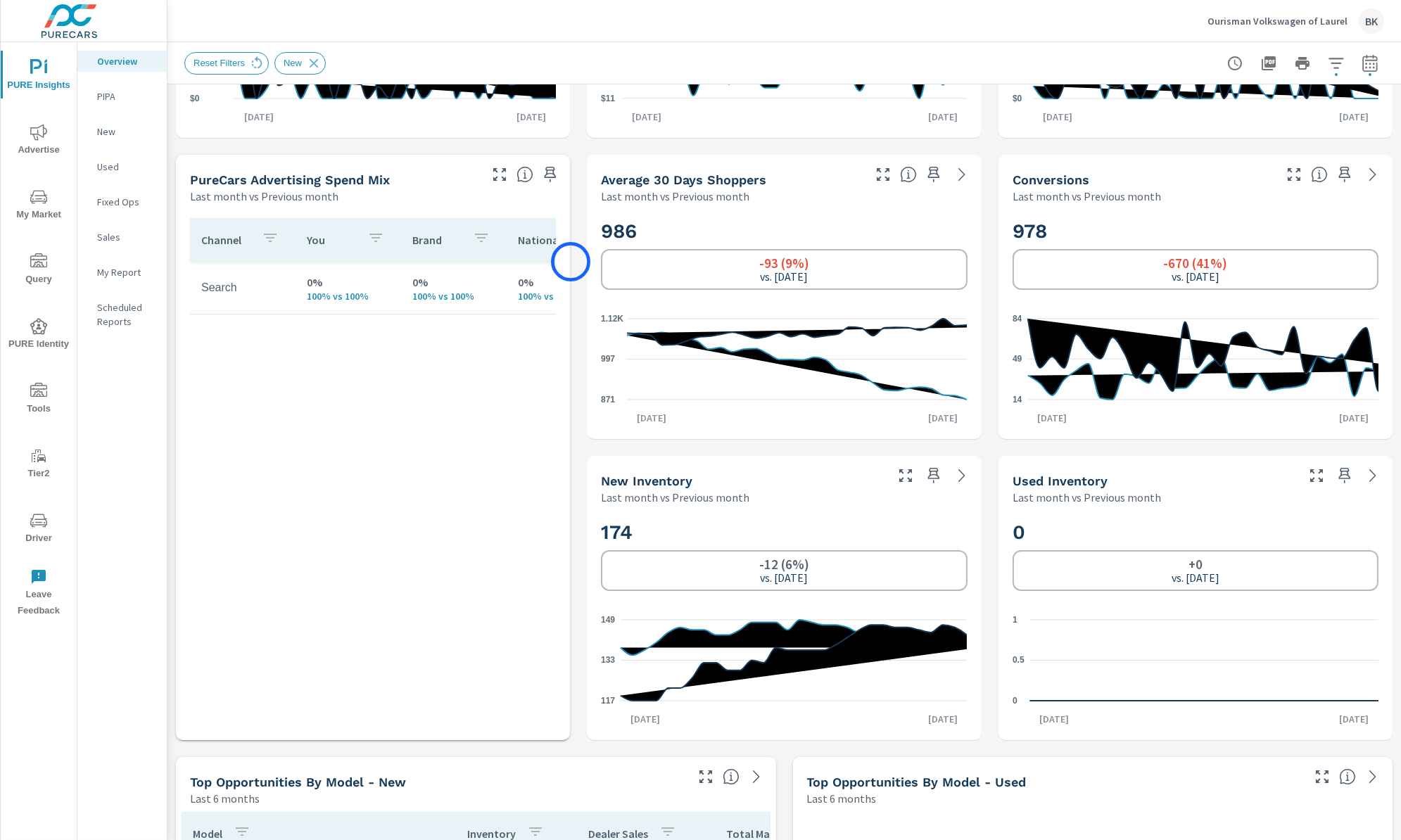
scroll to position [246, 0]
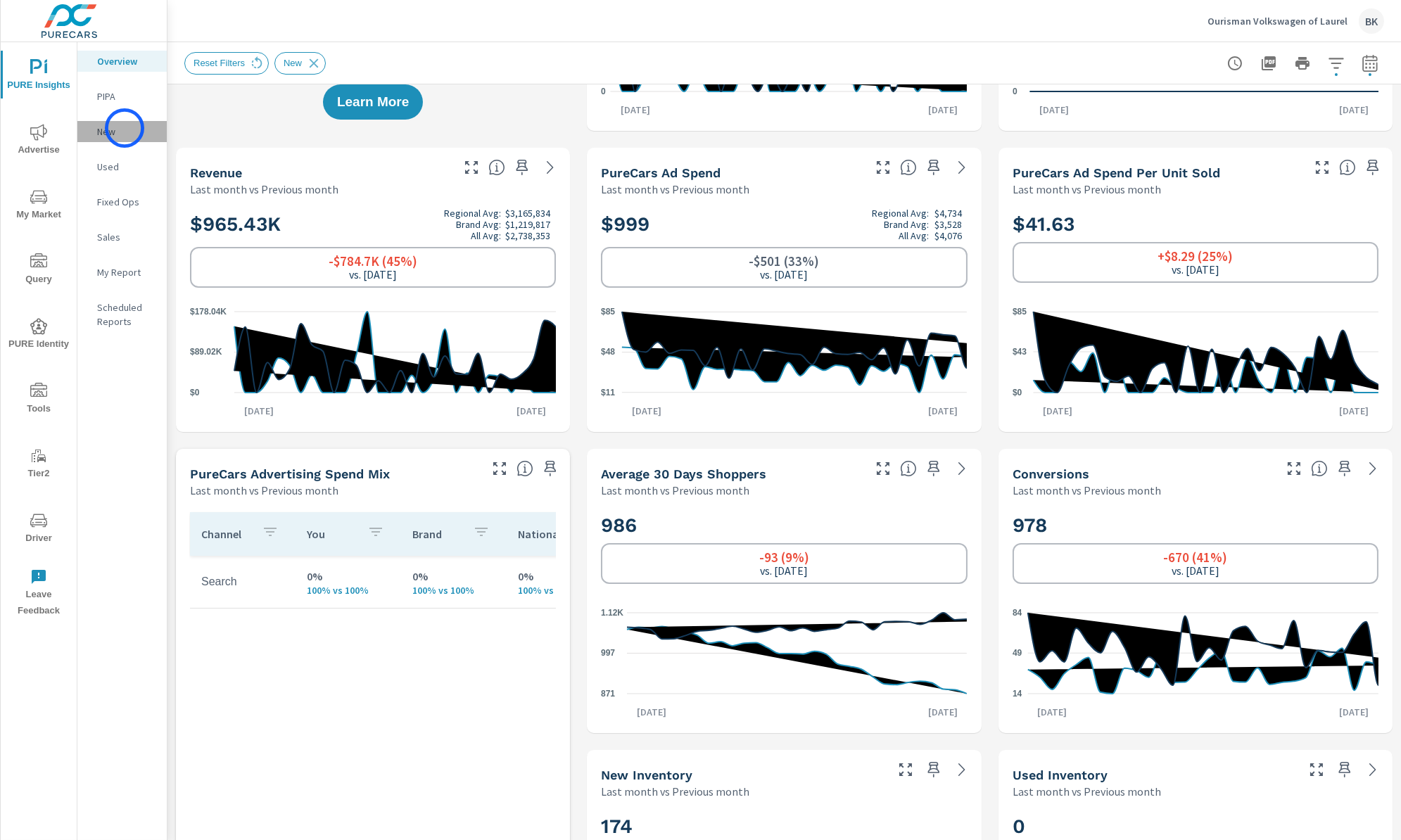
click at [124, 128] on p "New" at bounding box center [126, 131] width 58 height 14
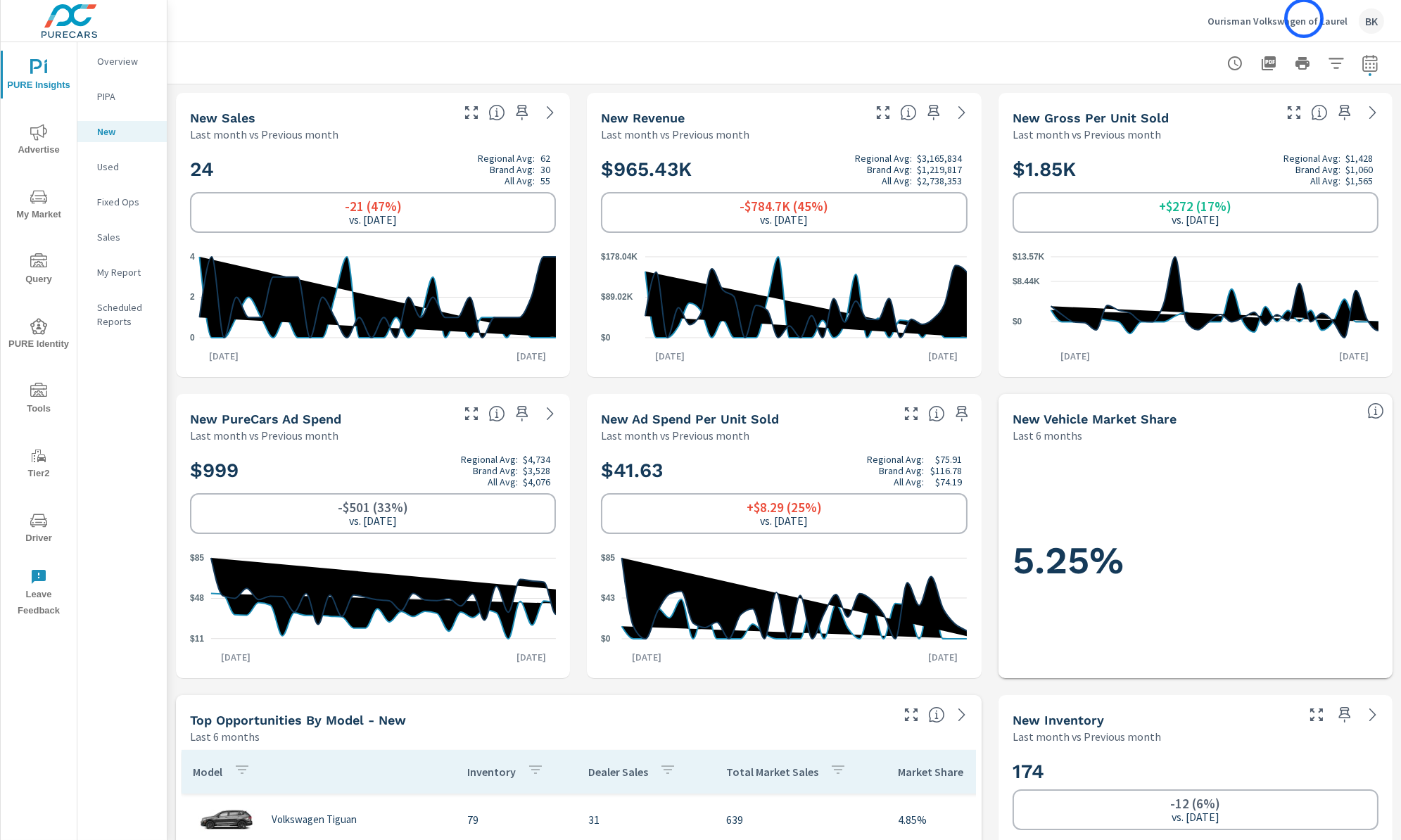
click at [1304, 18] on p "Ourisman Volkswagen of Laurel" at bounding box center [1277, 20] width 140 height 12
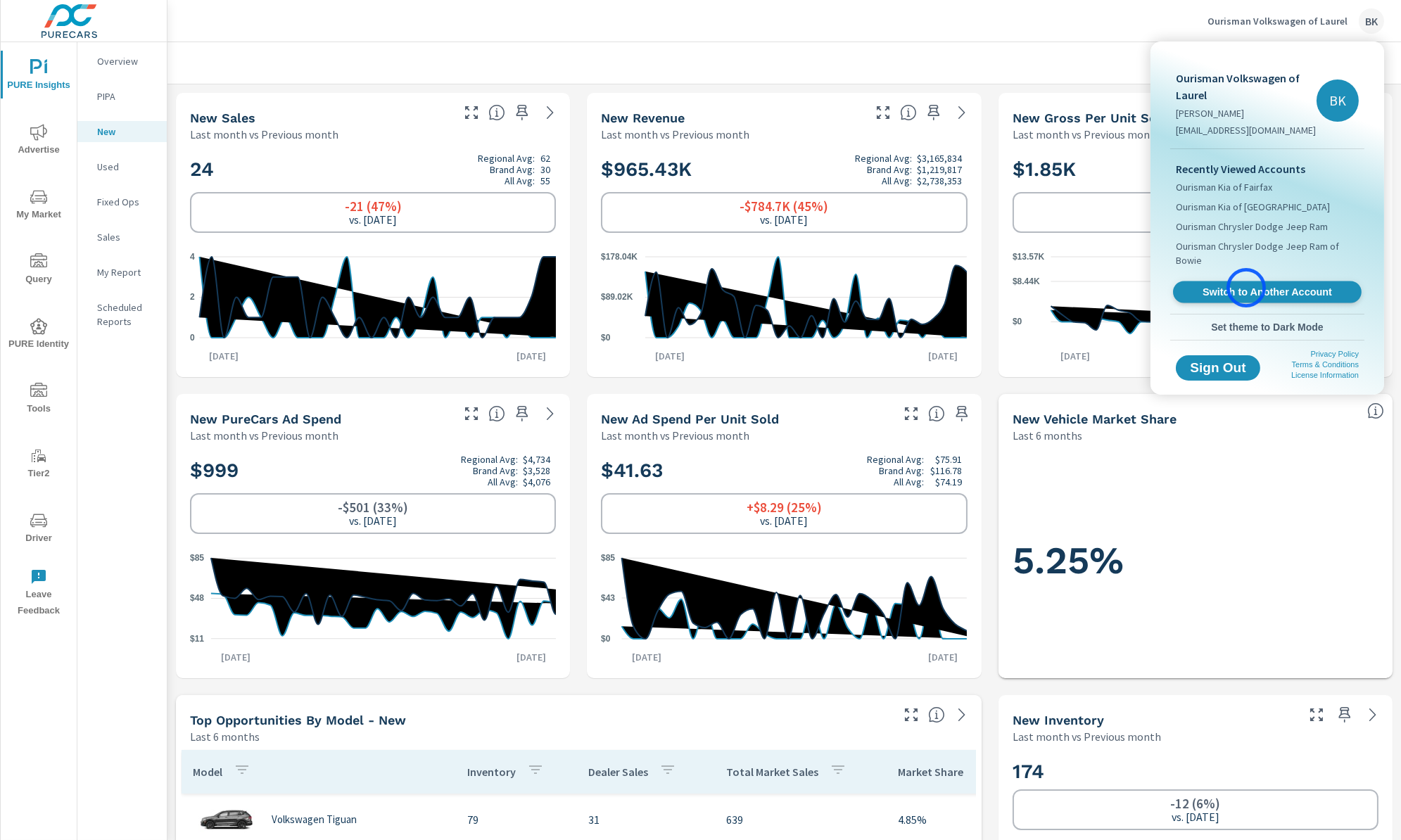
click at [1246, 288] on span "Switch to Another Account" at bounding box center [1267, 292] width 172 height 13
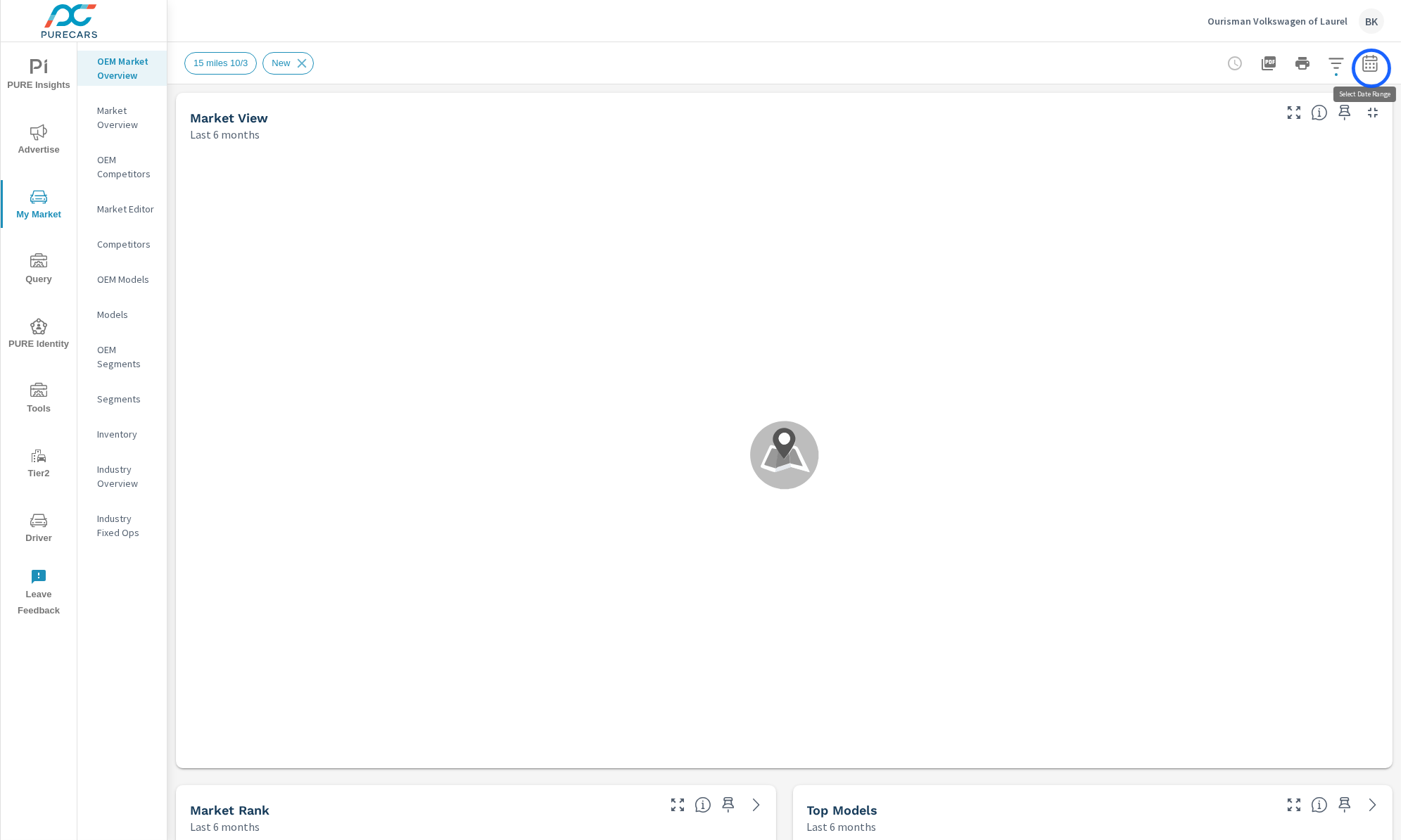
click at [1371, 68] on icon "button" at bounding box center [1370, 63] width 17 height 17
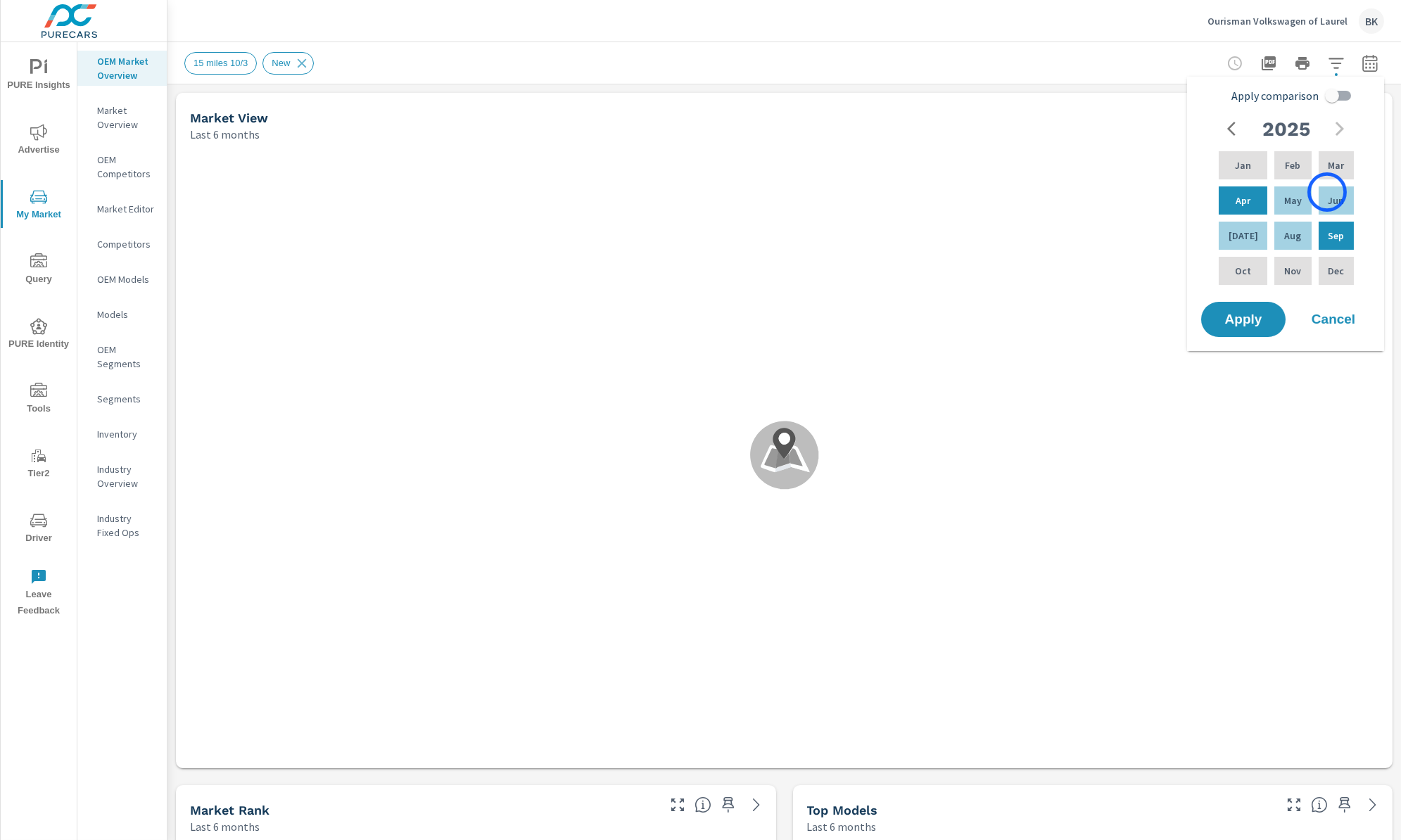
scroll to position [1583, 0]
click at [1328, 171] on p "Mar" at bounding box center [1336, 165] width 16 height 14
click at [1293, 237] on p "Aug" at bounding box center [1292, 235] width 17 height 14
click at [1341, 94] on input "Apply comparison" at bounding box center [1332, 95] width 80 height 27
checkbox input "true"
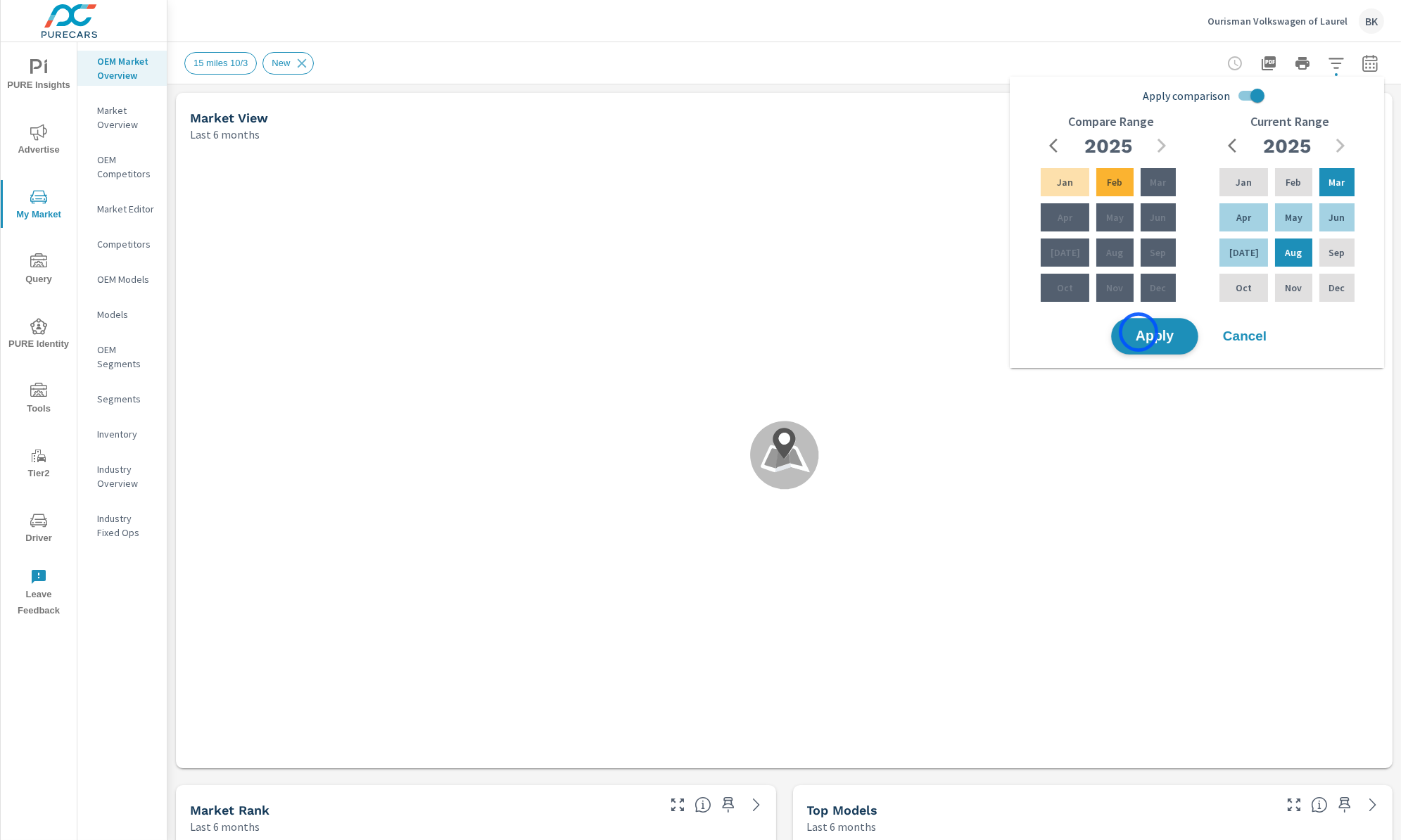
click at [1139, 332] on span "Apply" at bounding box center [1155, 336] width 57 height 13
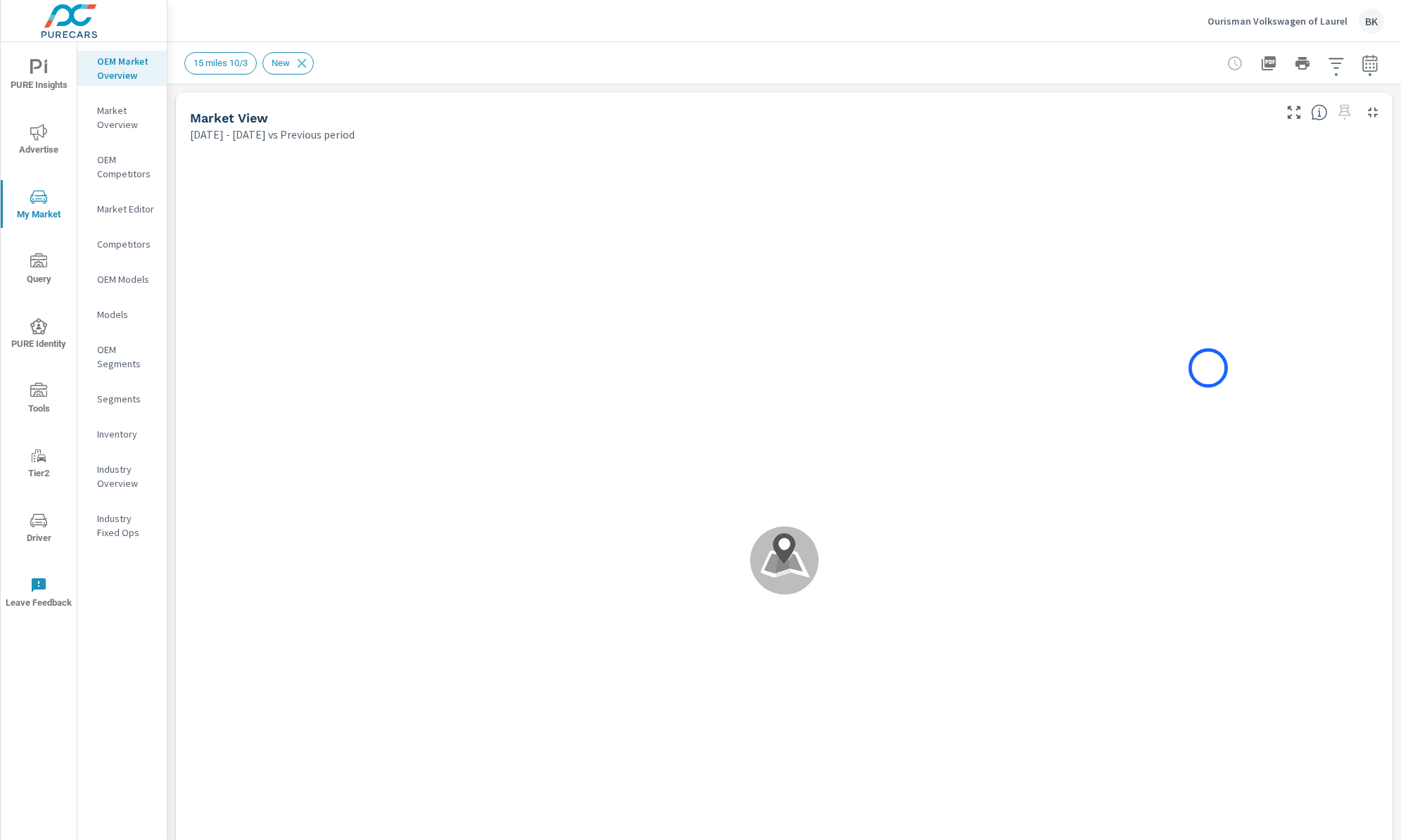
drag, startPoint x: 992, startPoint y: 405, endPoint x: 1208, endPoint y: 368, distance: 219.1
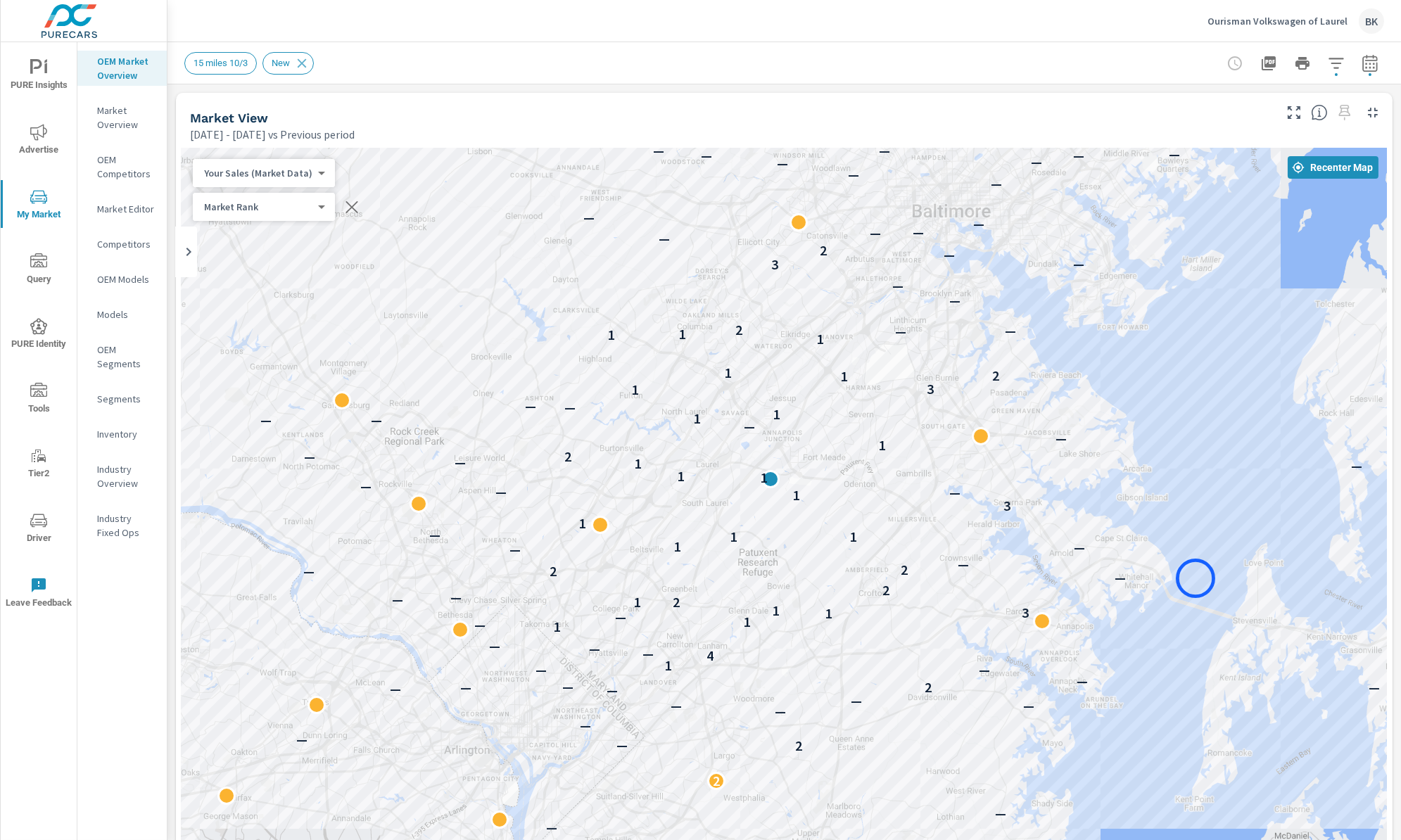
drag, startPoint x: 981, startPoint y: 592, endPoint x: 1195, endPoint y: 578, distance: 214.5
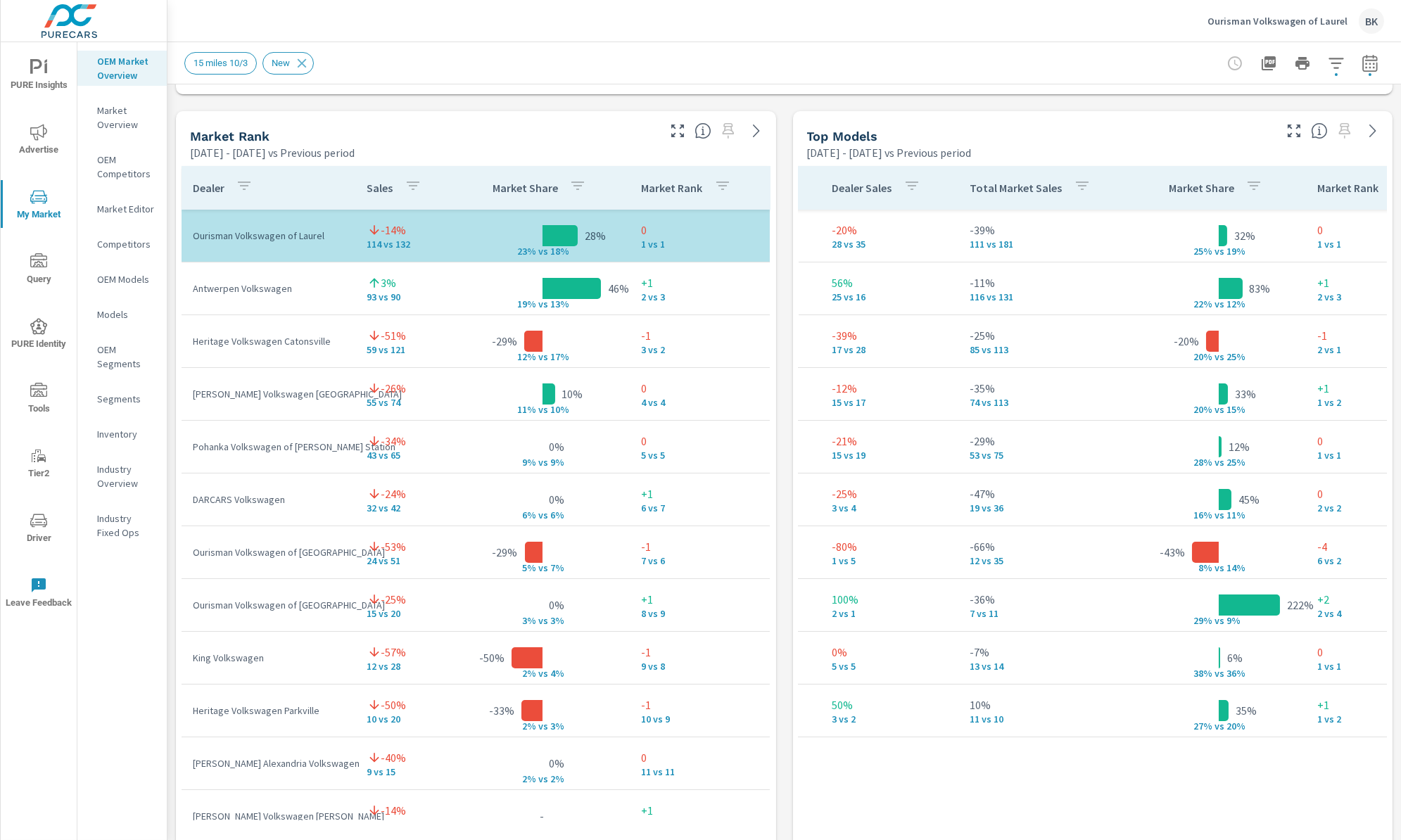
scroll to position [0, 410]
click at [1303, 22] on p "Ourisman Volkswagen of Laurel" at bounding box center [1277, 20] width 140 height 12
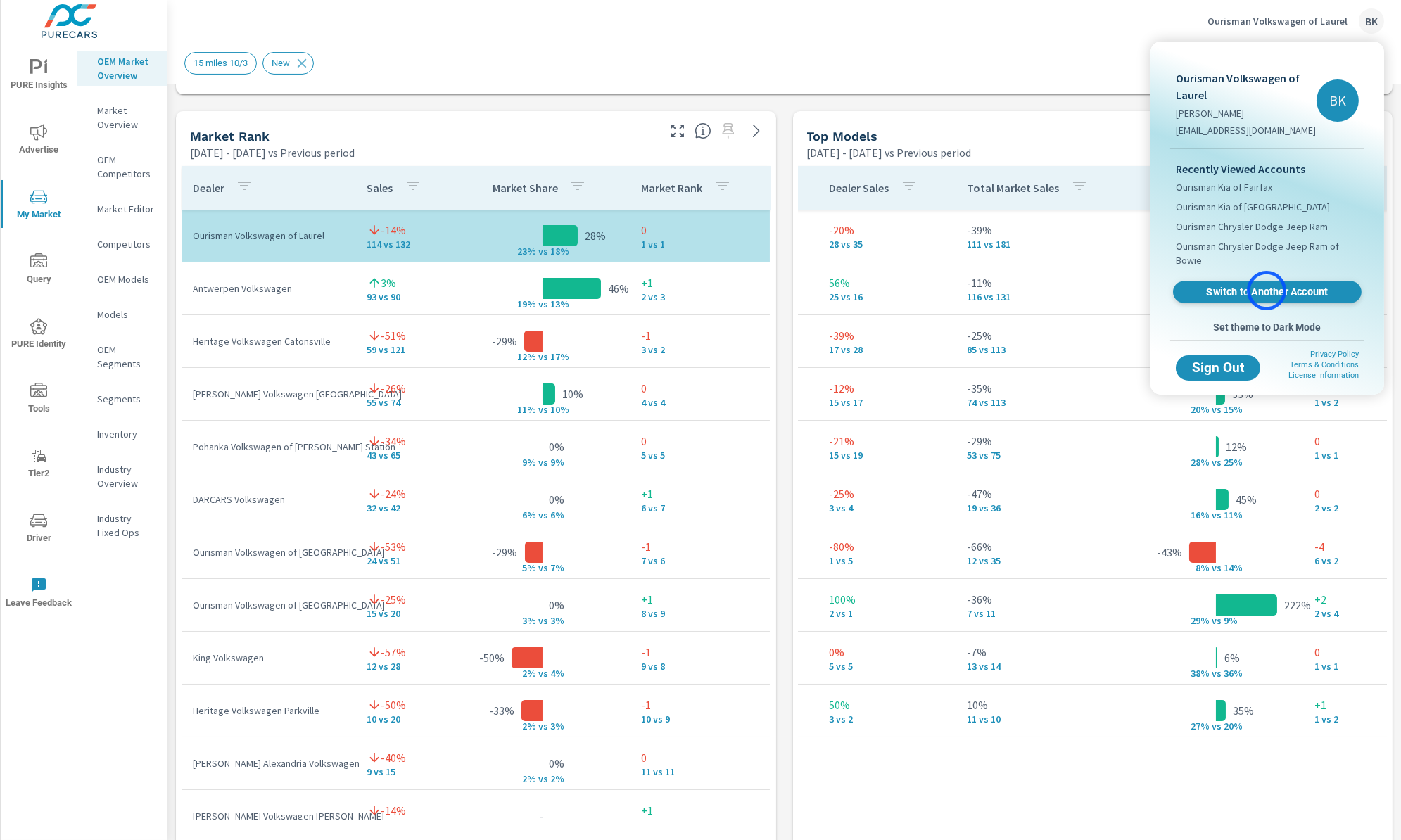
click at [1267, 291] on span "Switch to Another Account" at bounding box center [1267, 292] width 172 height 13
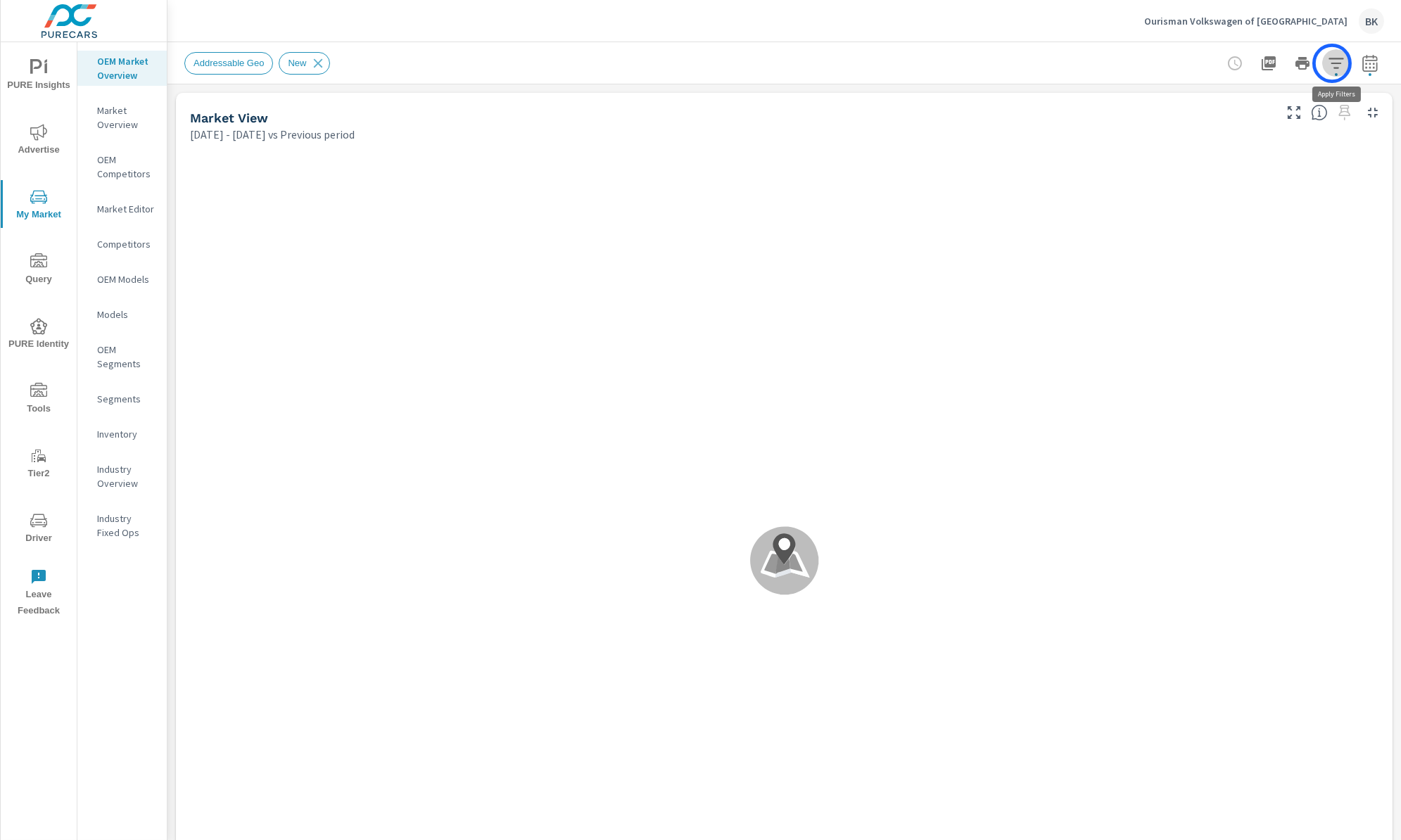
click at [1332, 63] on icon "button" at bounding box center [1336, 62] width 15 height 11
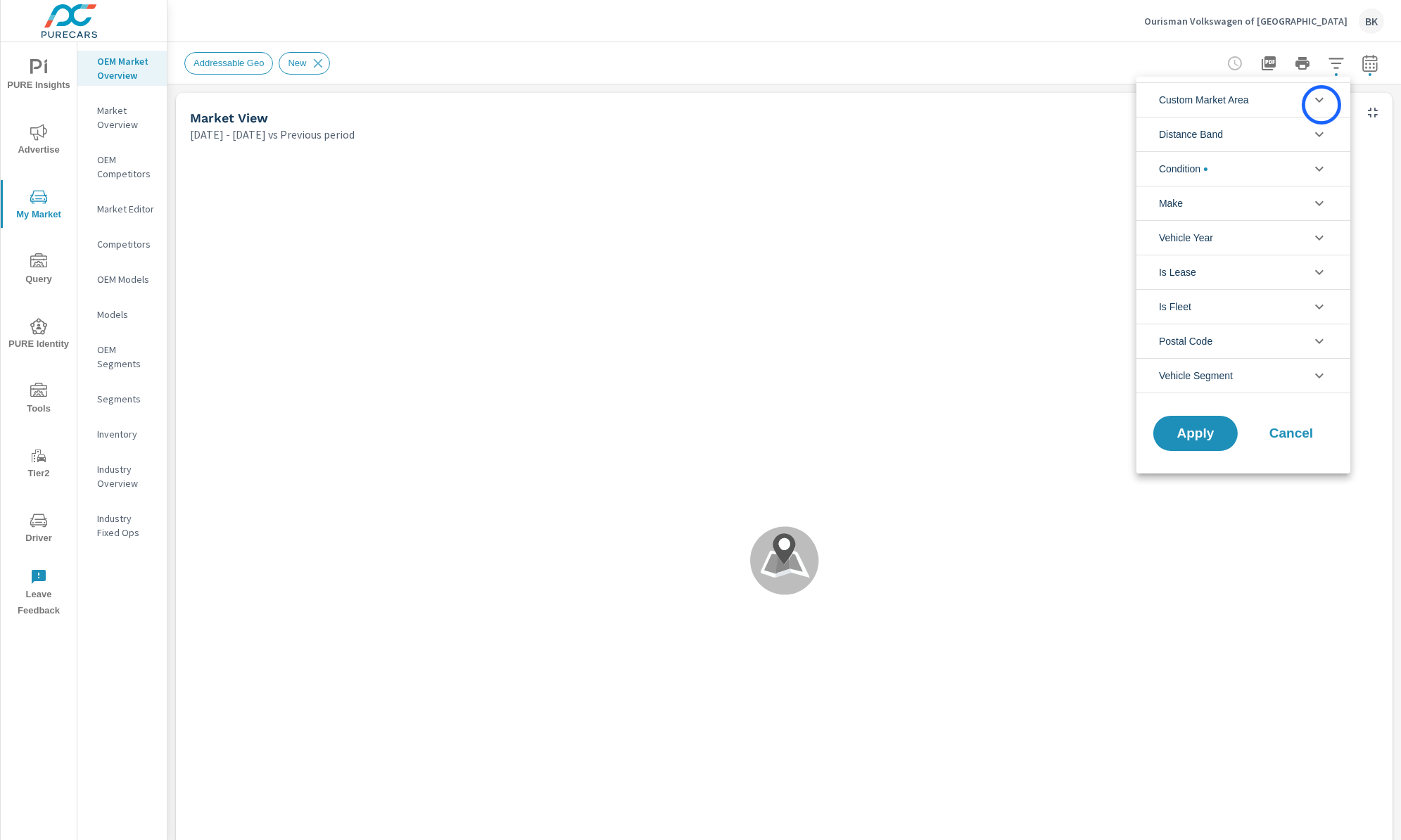
click at [1322, 105] on icon "filter options" at bounding box center [1319, 100] width 17 height 17
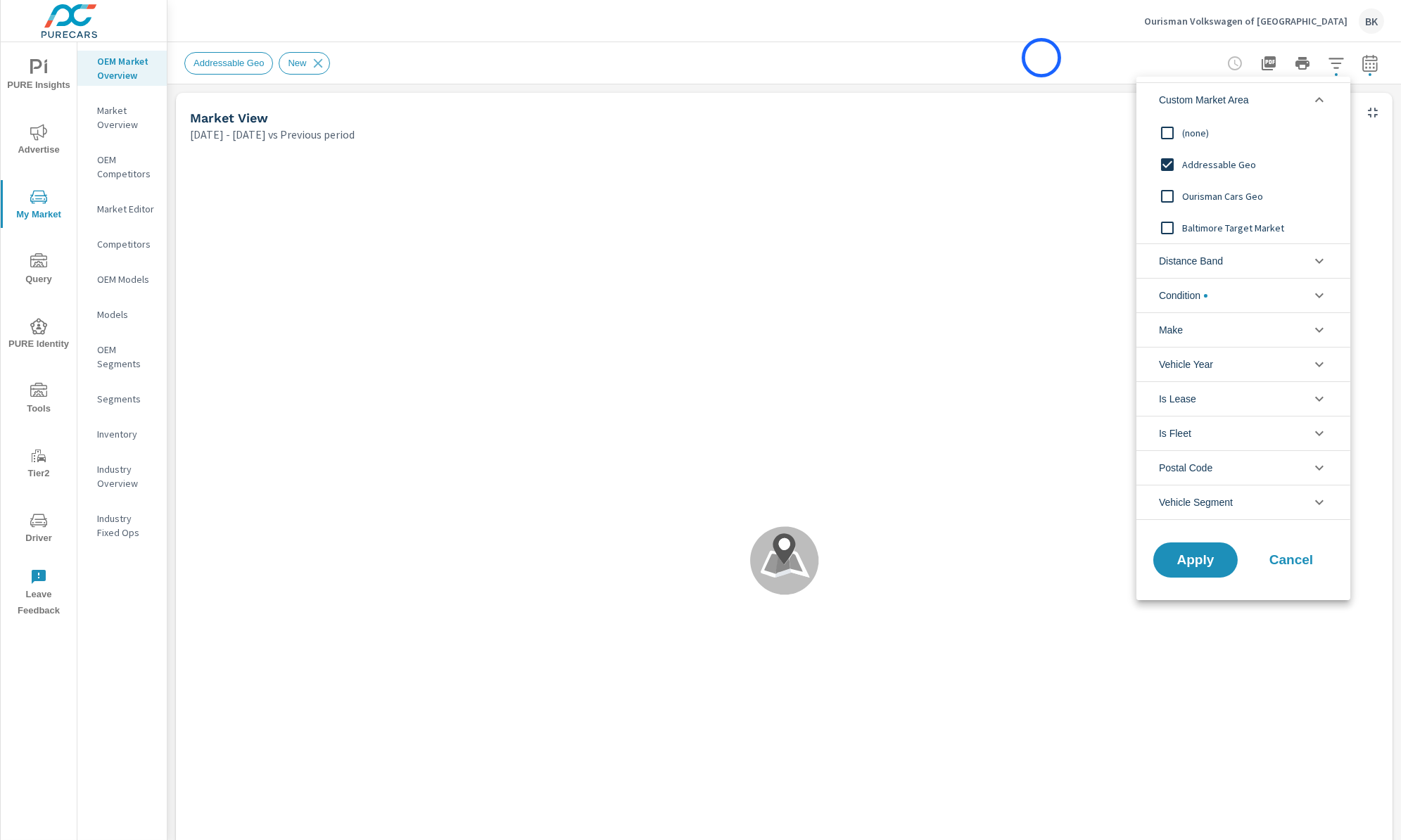
click at [1041, 57] on div at bounding box center [700, 420] width 1401 height 840
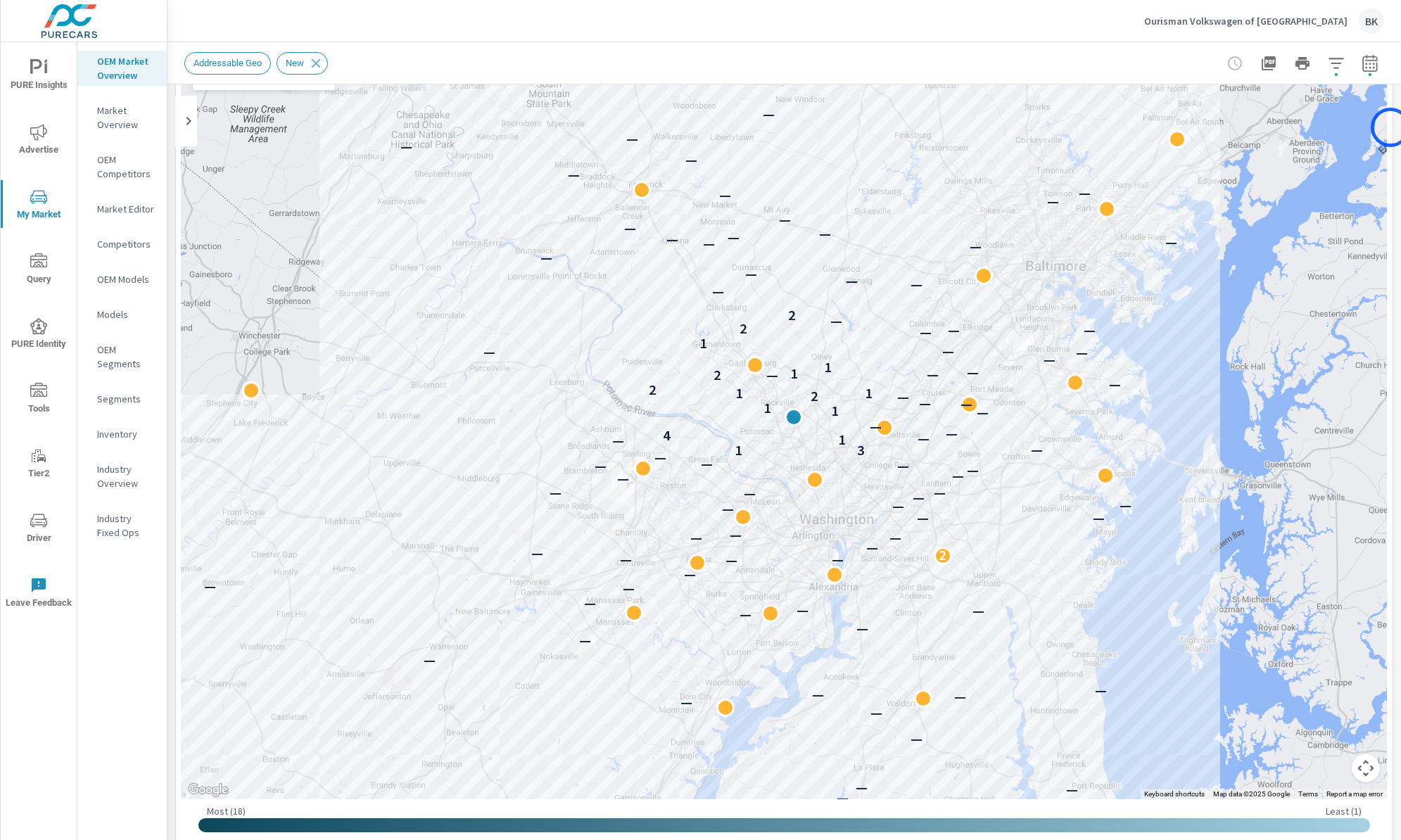
scroll to position [139, 0]
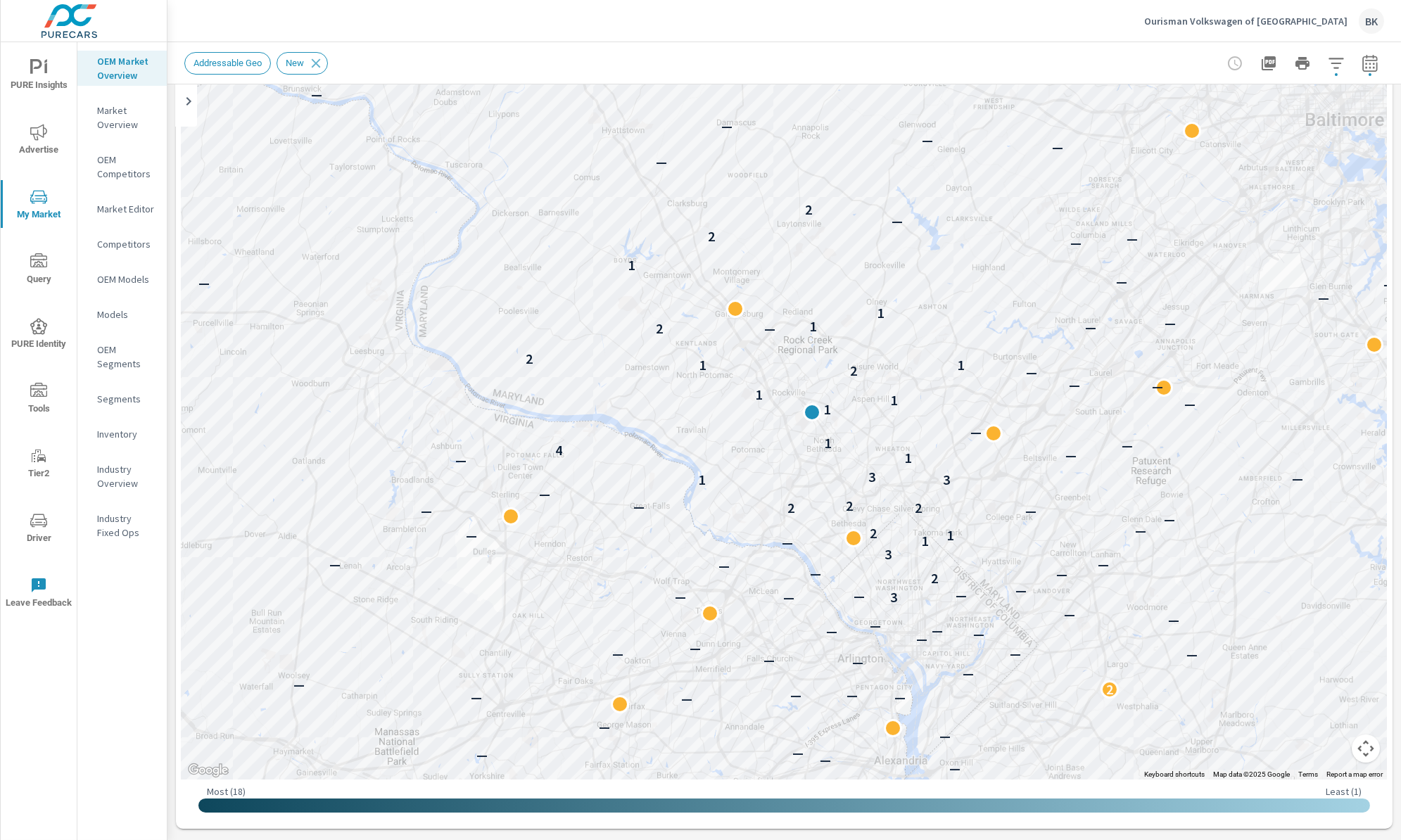
scroll to position [9, 0]
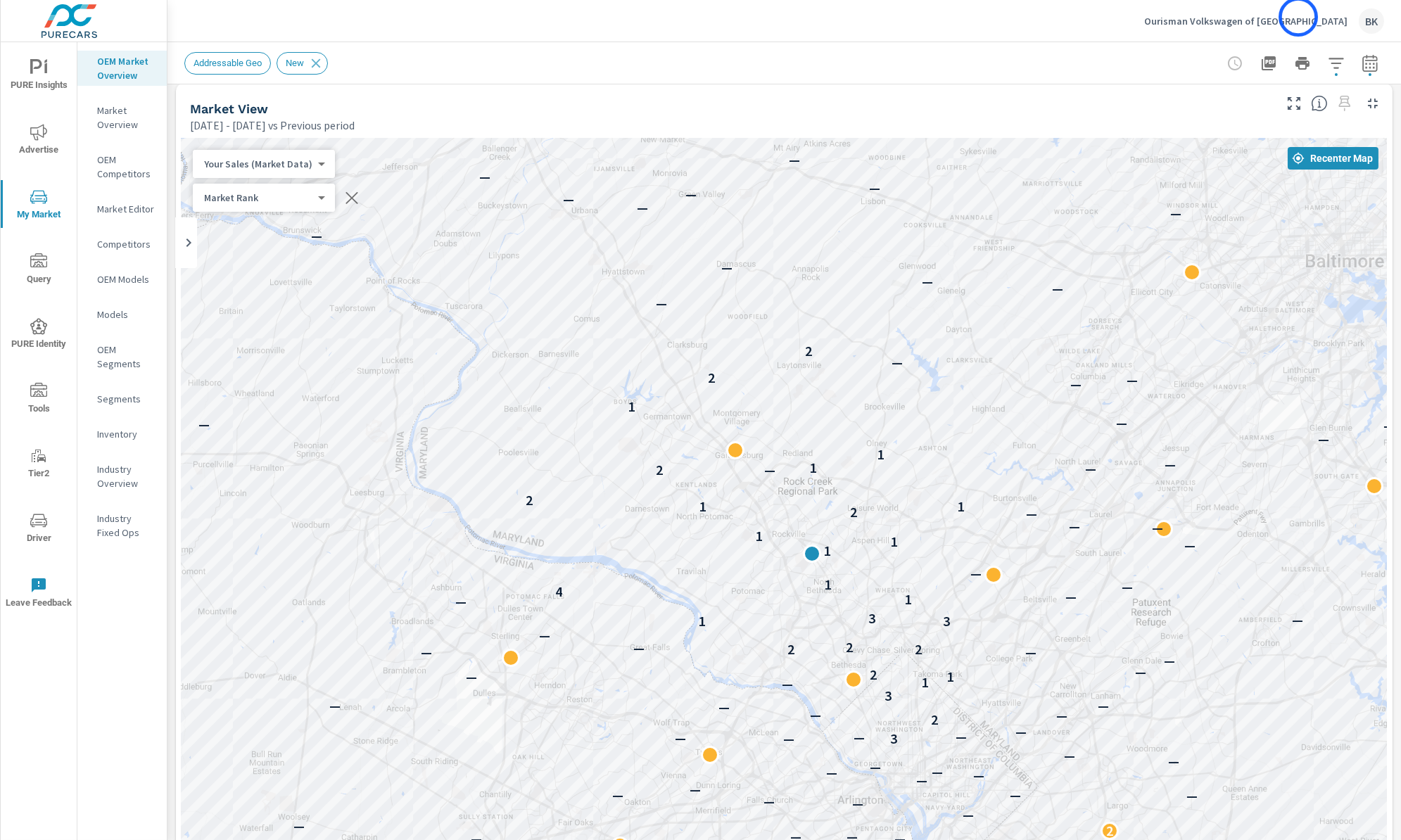
click at [1299, 17] on p "Ourisman Volkswagen of [GEOGRAPHIC_DATA]" at bounding box center [1246, 20] width 203 height 12
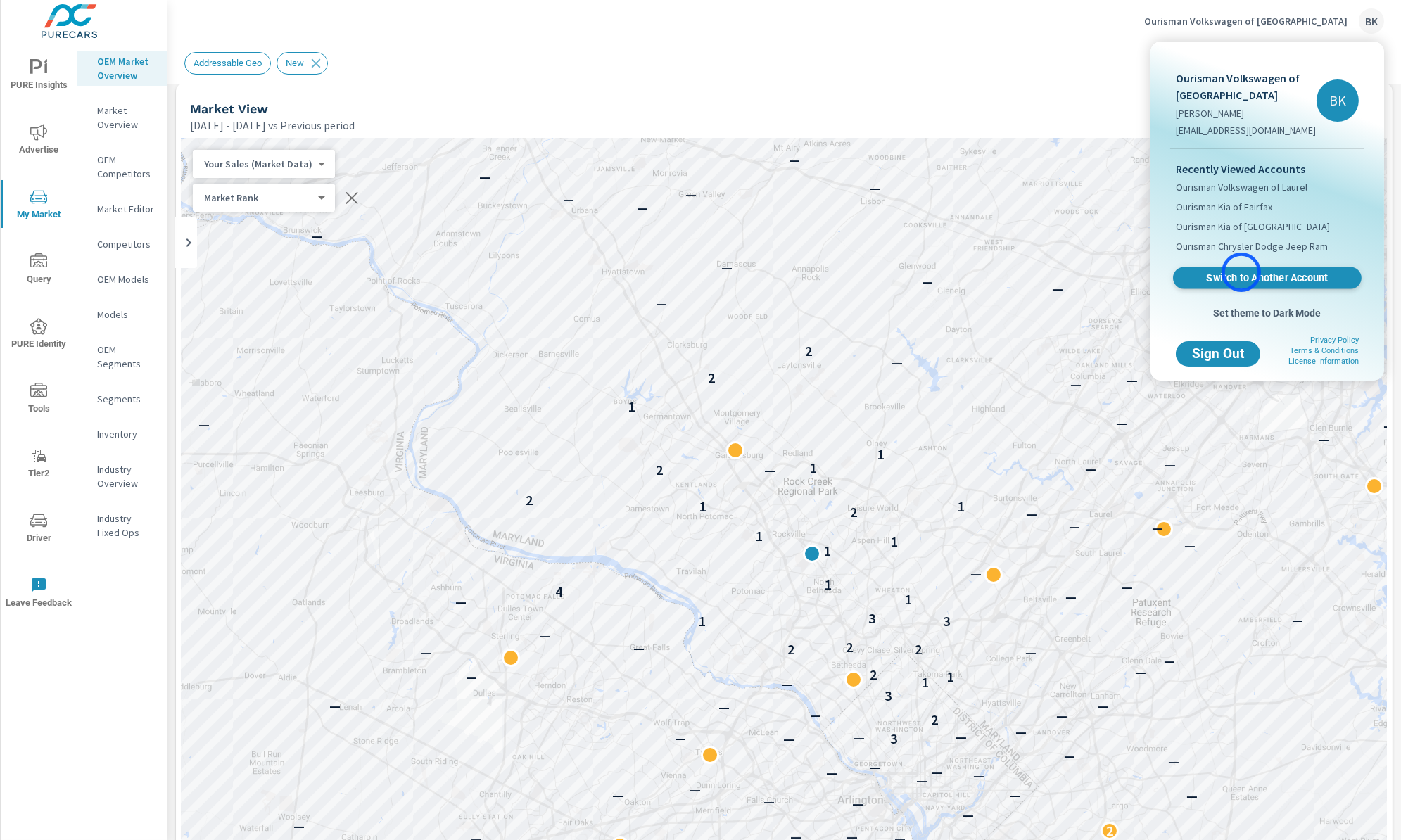
click at [1241, 272] on span "Switch to Another Account" at bounding box center [1267, 278] width 172 height 13
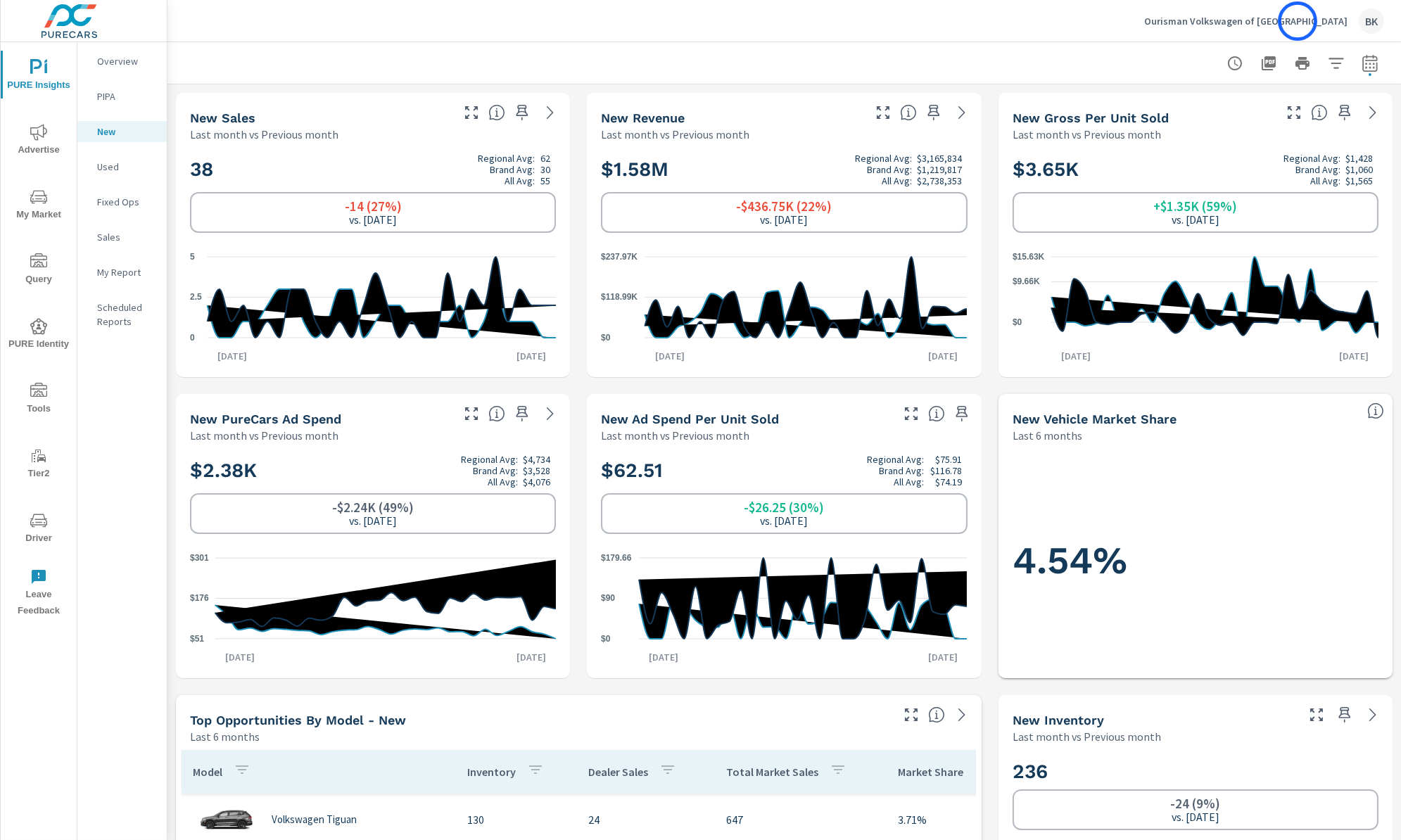
click at [1298, 21] on p "Ourisman Volkswagen of [GEOGRAPHIC_DATA]" at bounding box center [1246, 20] width 203 height 12
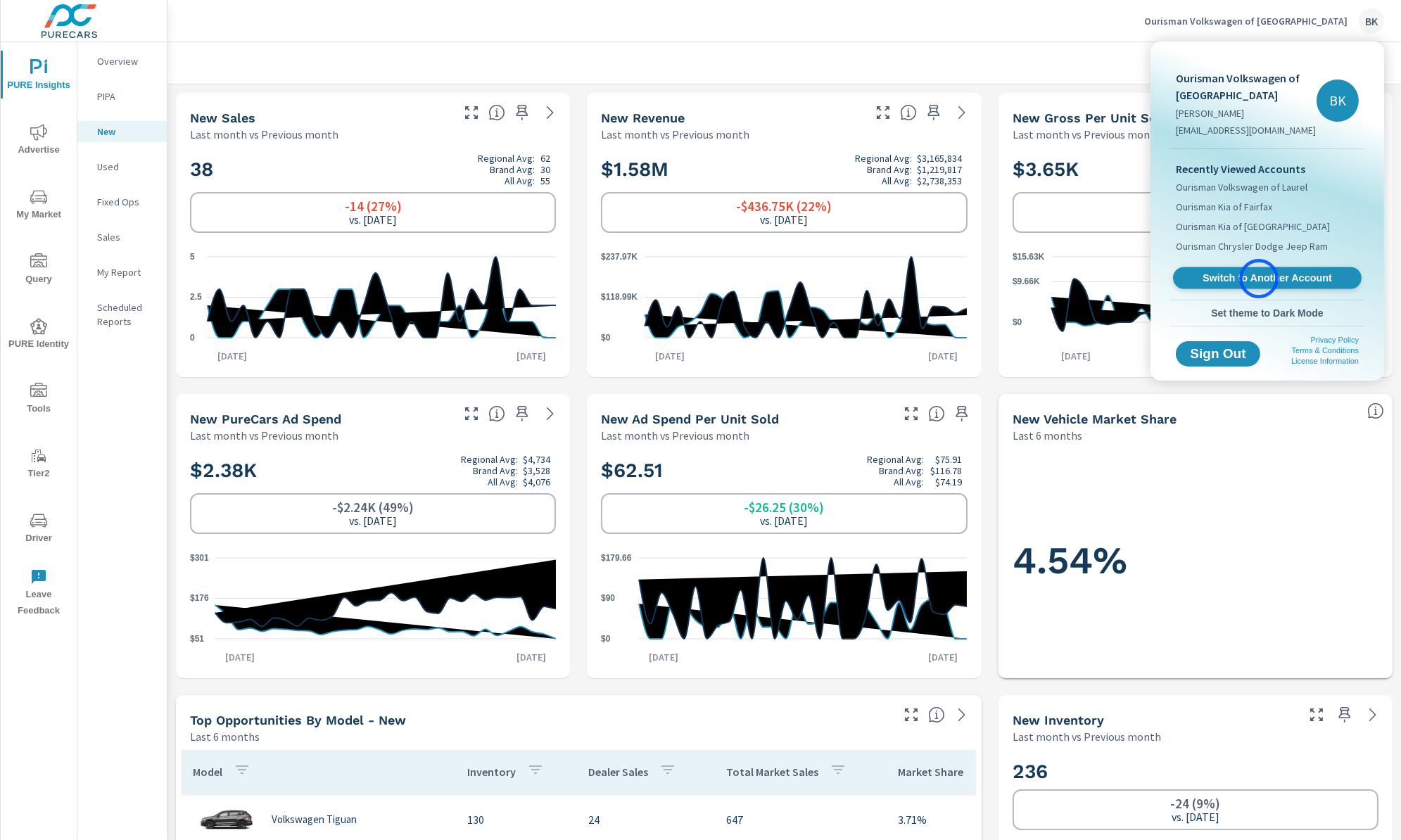
click at [1259, 279] on span "Switch to Another Account" at bounding box center [1267, 278] width 172 height 13
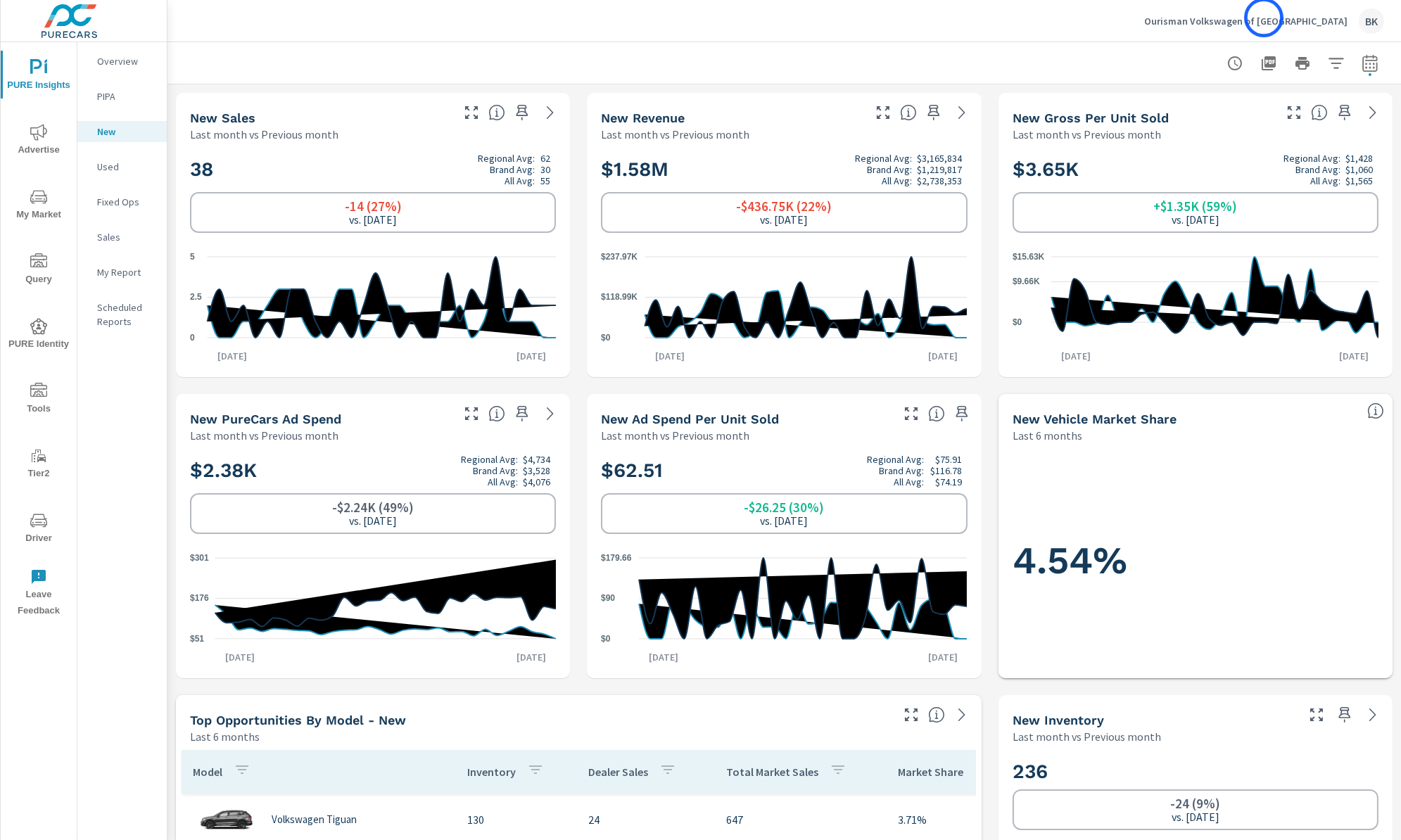
click at [1264, 17] on p "Ourisman Volkswagen of [GEOGRAPHIC_DATA]" at bounding box center [1246, 20] width 203 height 12
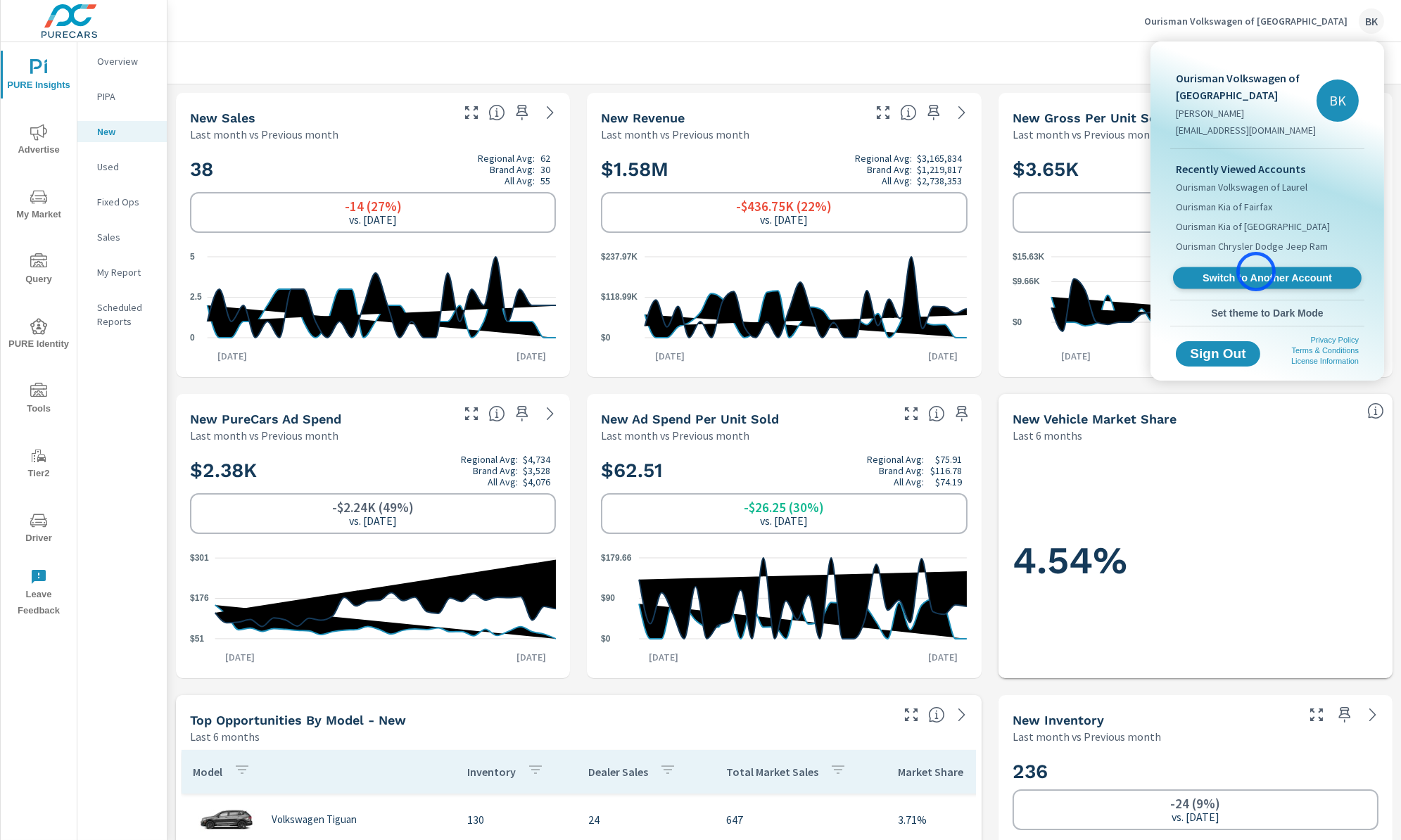
click at [1256, 272] on span "Switch to Another Account" at bounding box center [1267, 278] width 172 height 13
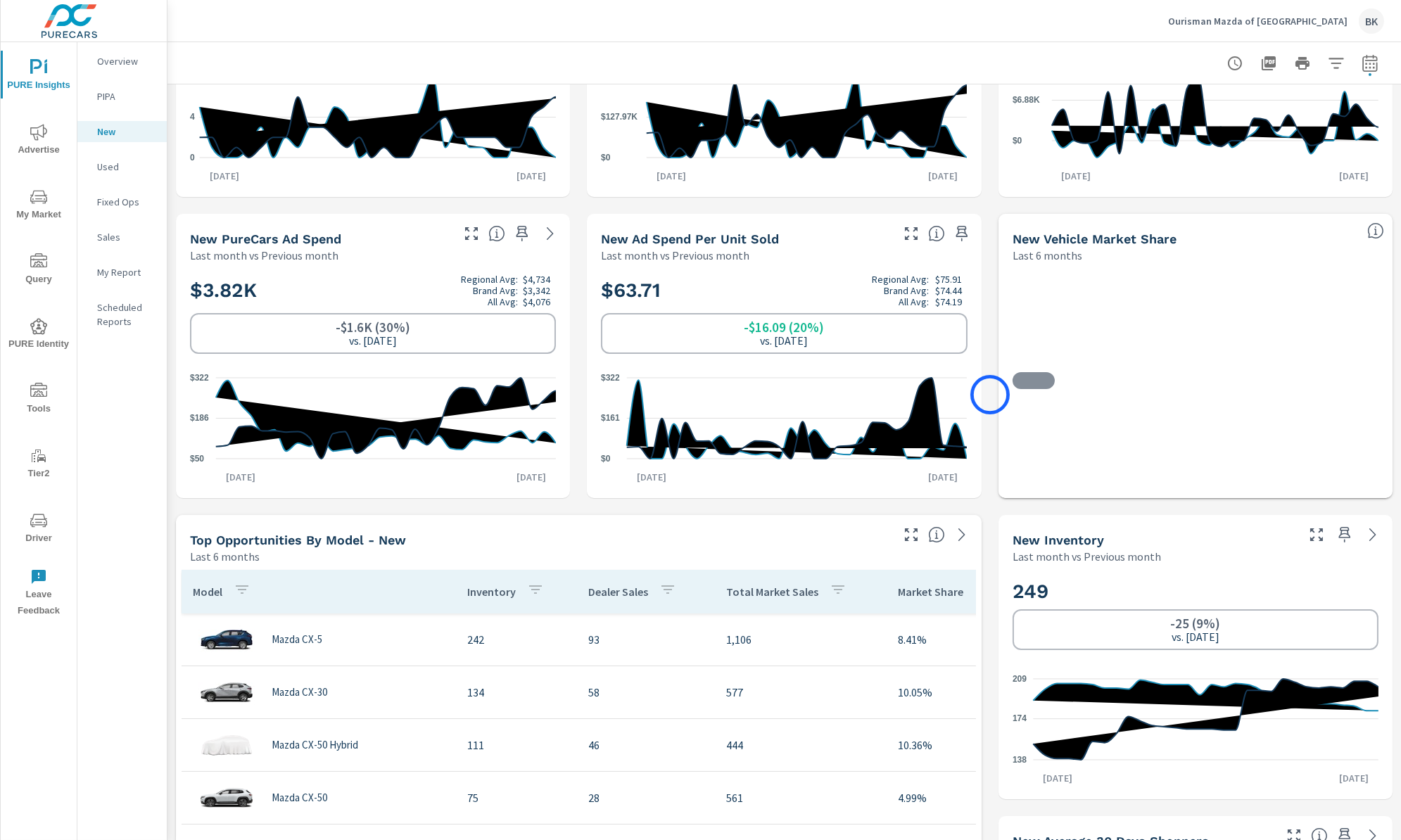
scroll to position [248, 0]
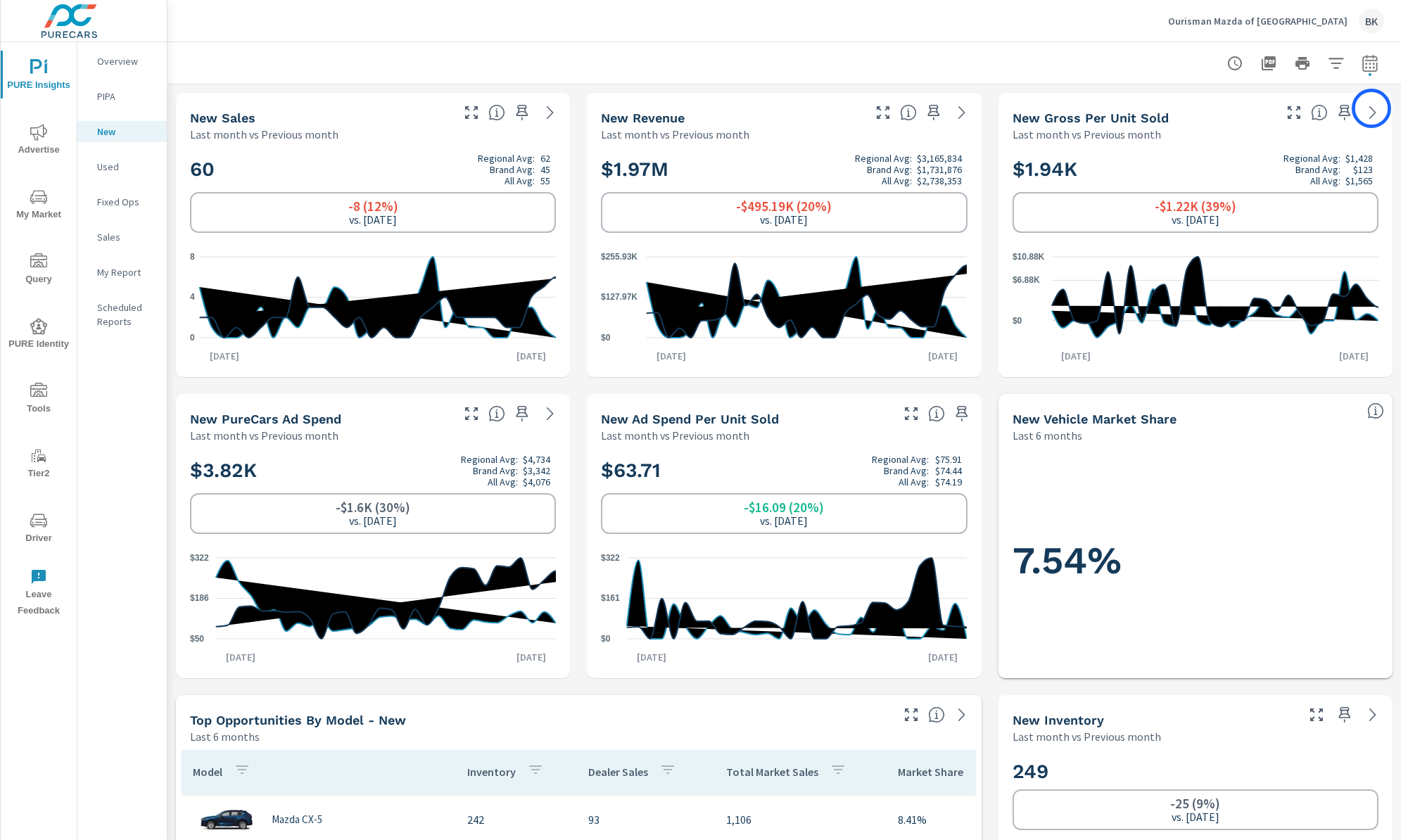
click at [1371, 108] on icon at bounding box center [1373, 112] width 7 height 12
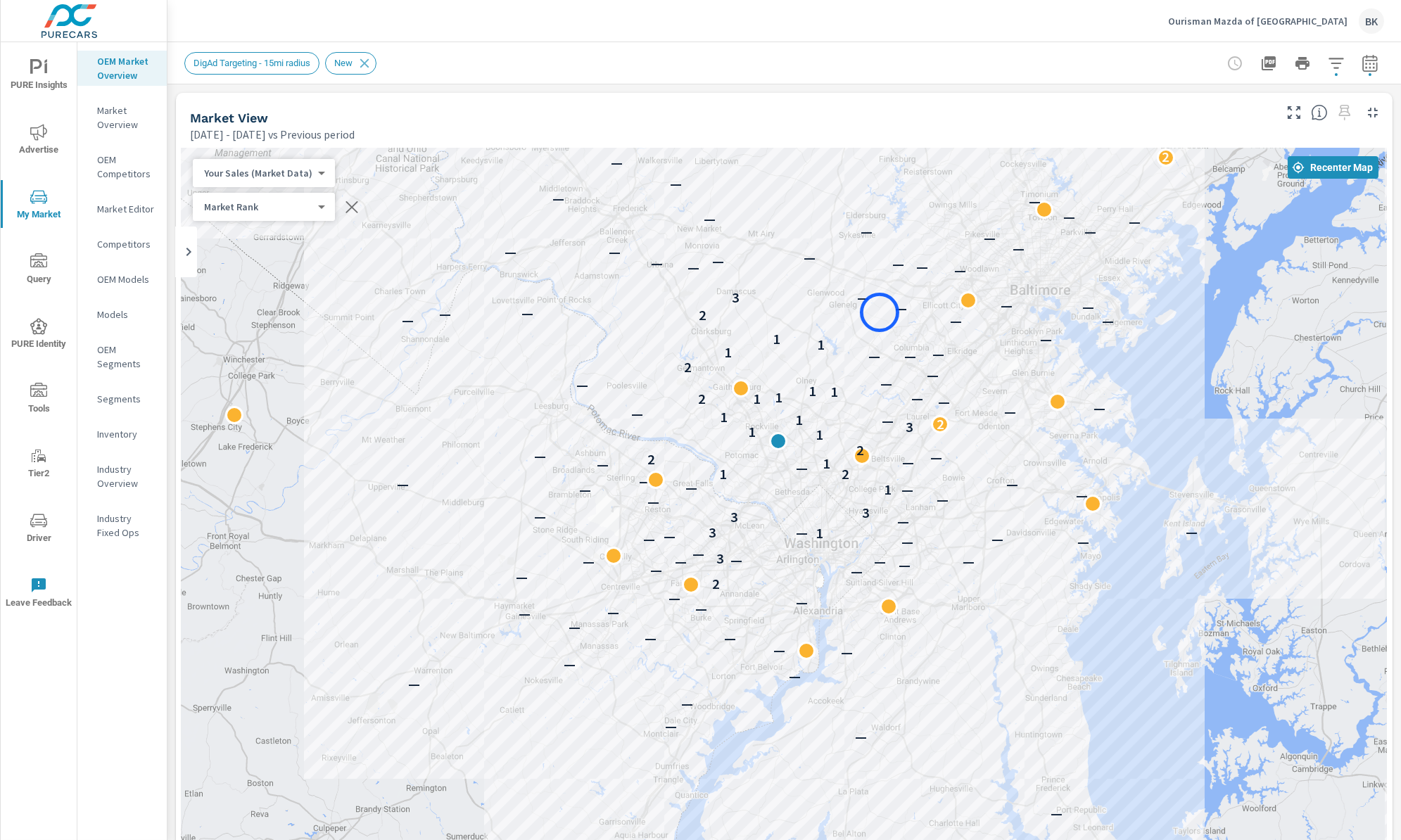
drag, startPoint x: 895, startPoint y: 419, endPoint x: 880, endPoint y: 310, distance: 110.0
click at [880, 310] on div "— — — — — — — — — — — — — — — — — — — — — — — 2 — — — — — — — — — 3 — — — — — —…" at bounding box center [784, 538] width 1206 height 783
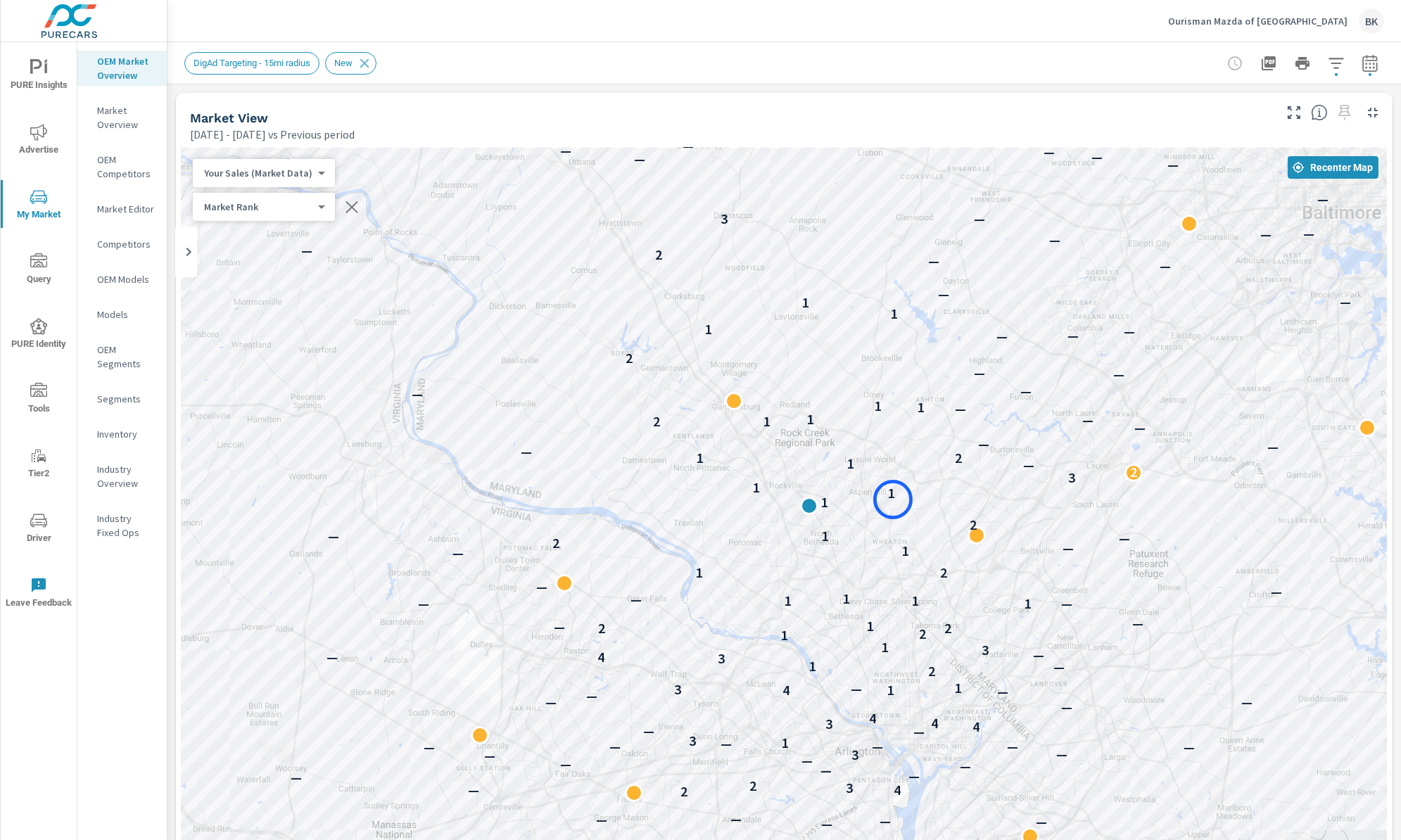
drag, startPoint x: 817, startPoint y: 419, endPoint x: 893, endPoint y: 500, distance: 111.1
click at [893, 500] on p "1" at bounding box center [891, 493] width 7 height 17
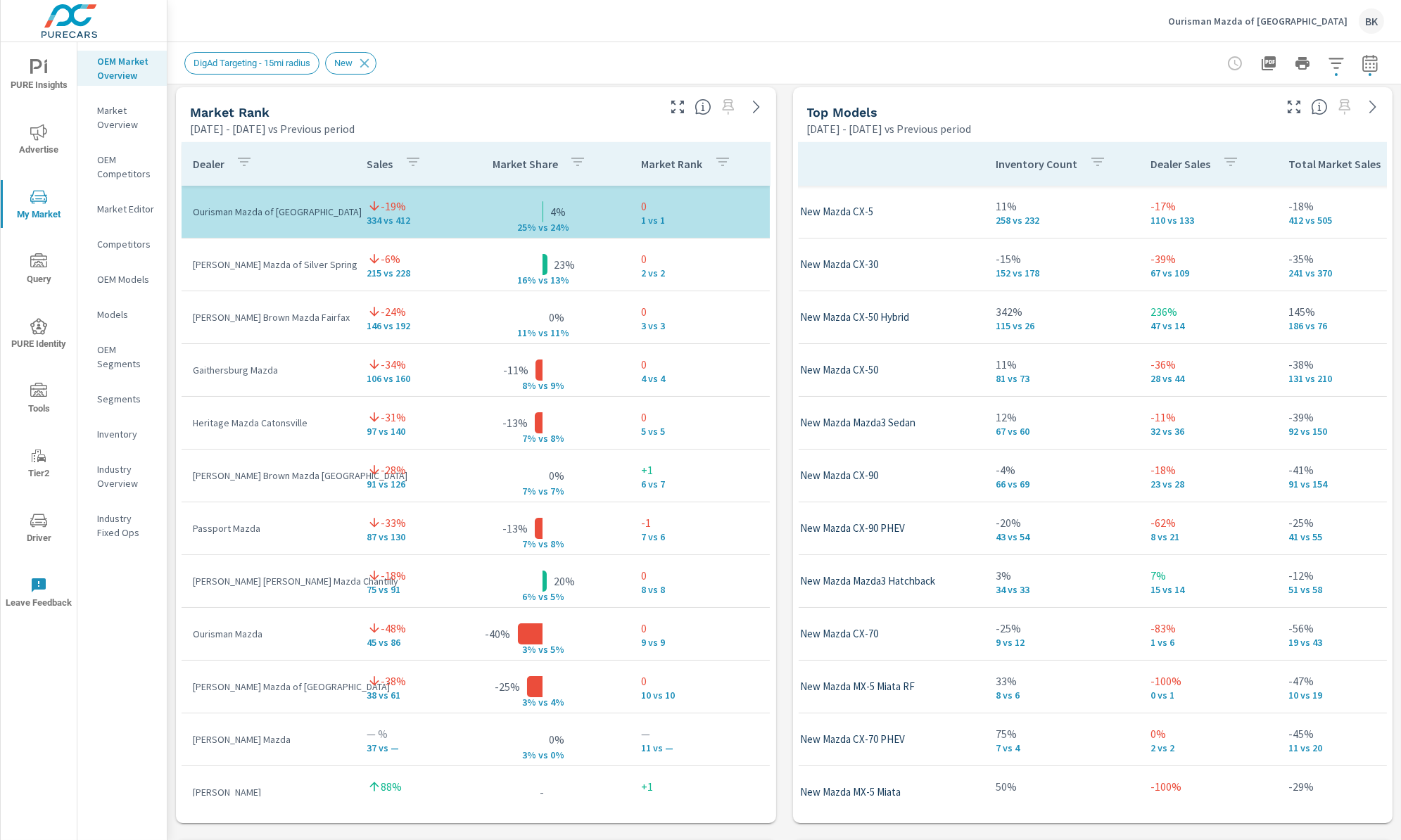
scroll to position [0, 81]
